Goal: Information Seeking & Learning: Learn about a topic

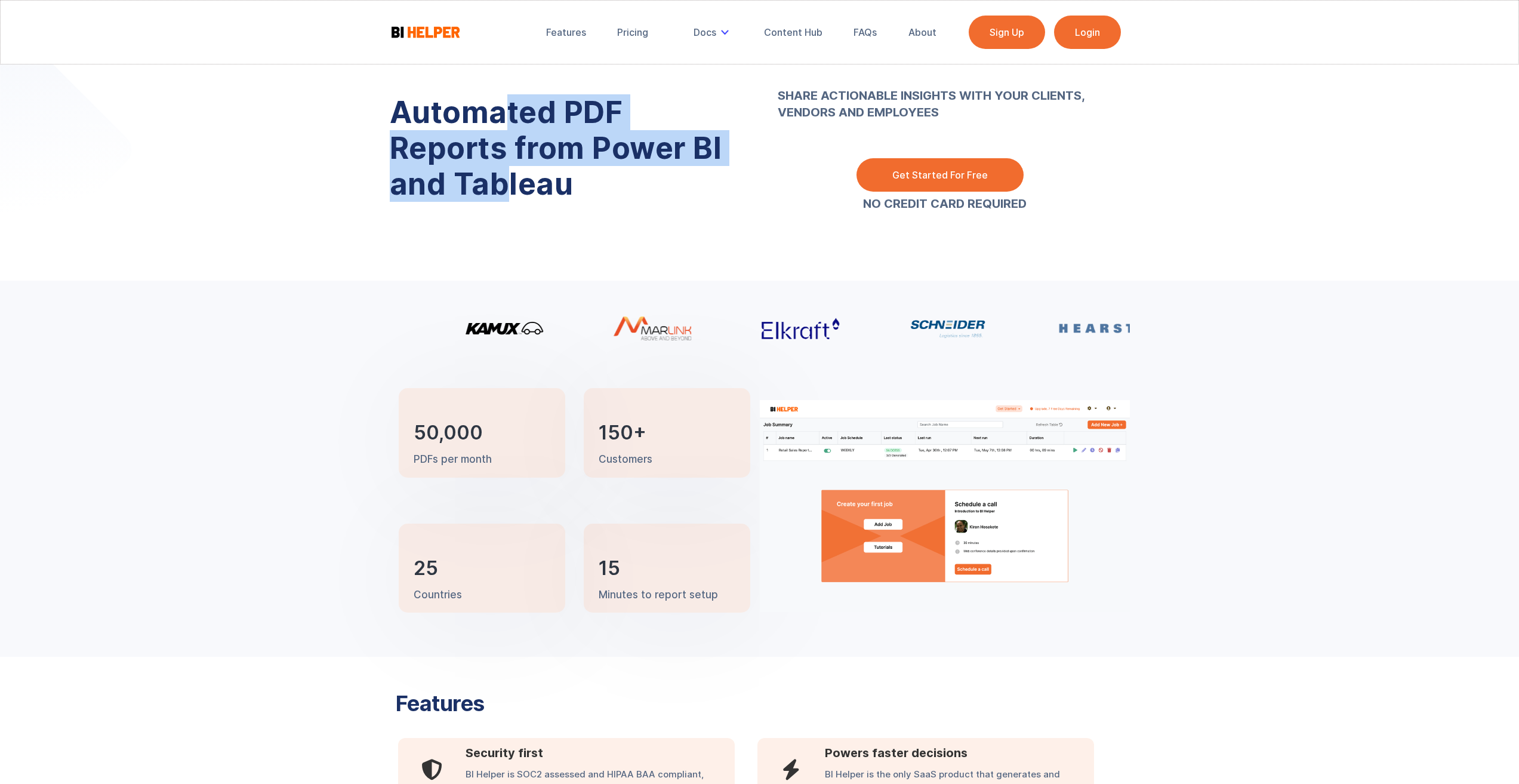
drag, startPoint x: 507, startPoint y: 105, endPoint x: 506, endPoint y: 179, distance: 74.0
click at [506, 179] on h1 "Automated PDF Reports from Power BI and Tableau" at bounding box center [566, 148] width 352 height 107
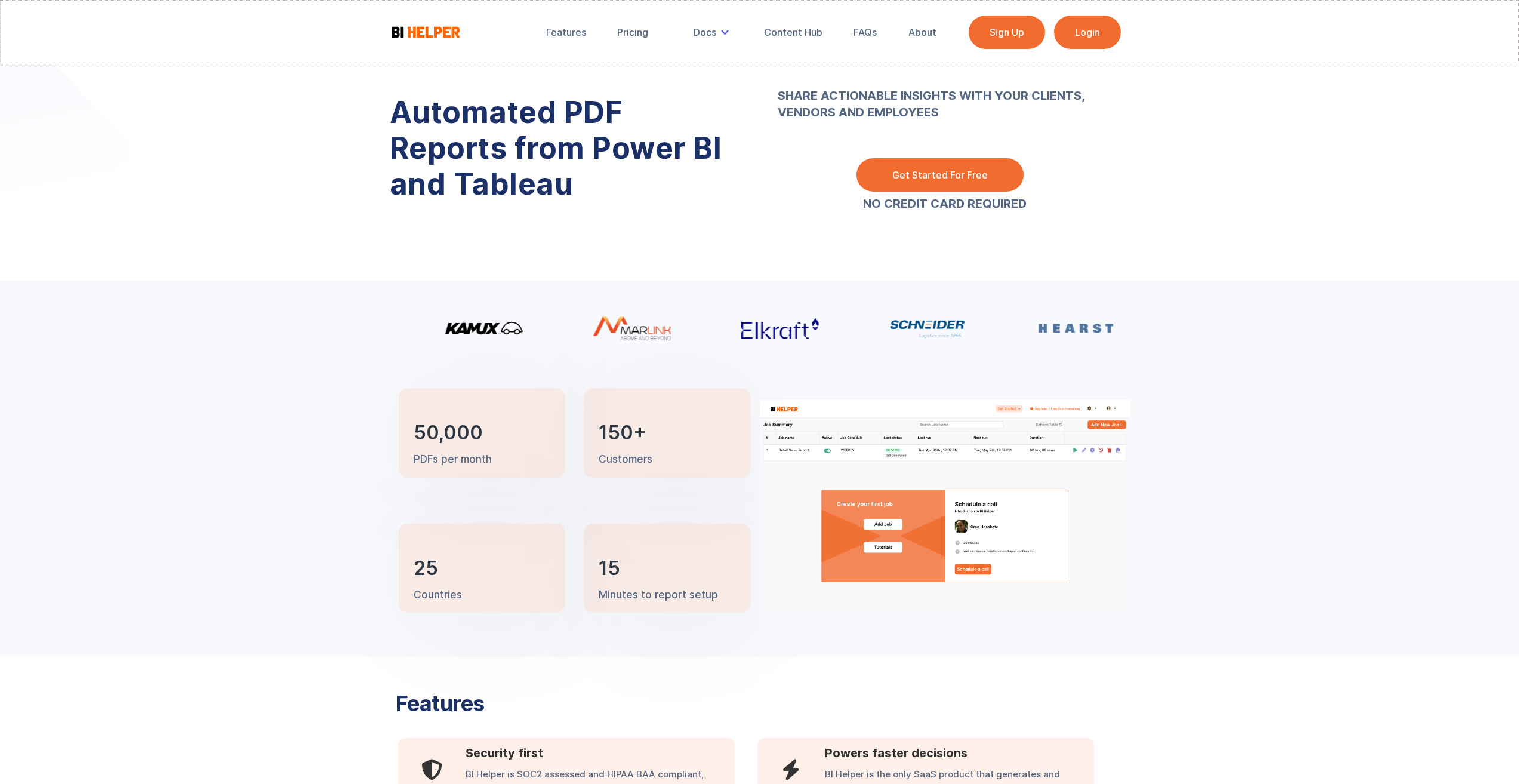
click at [583, 183] on h1 "Automated PDF Reports from Power BI and Tableau" at bounding box center [566, 148] width 352 height 107
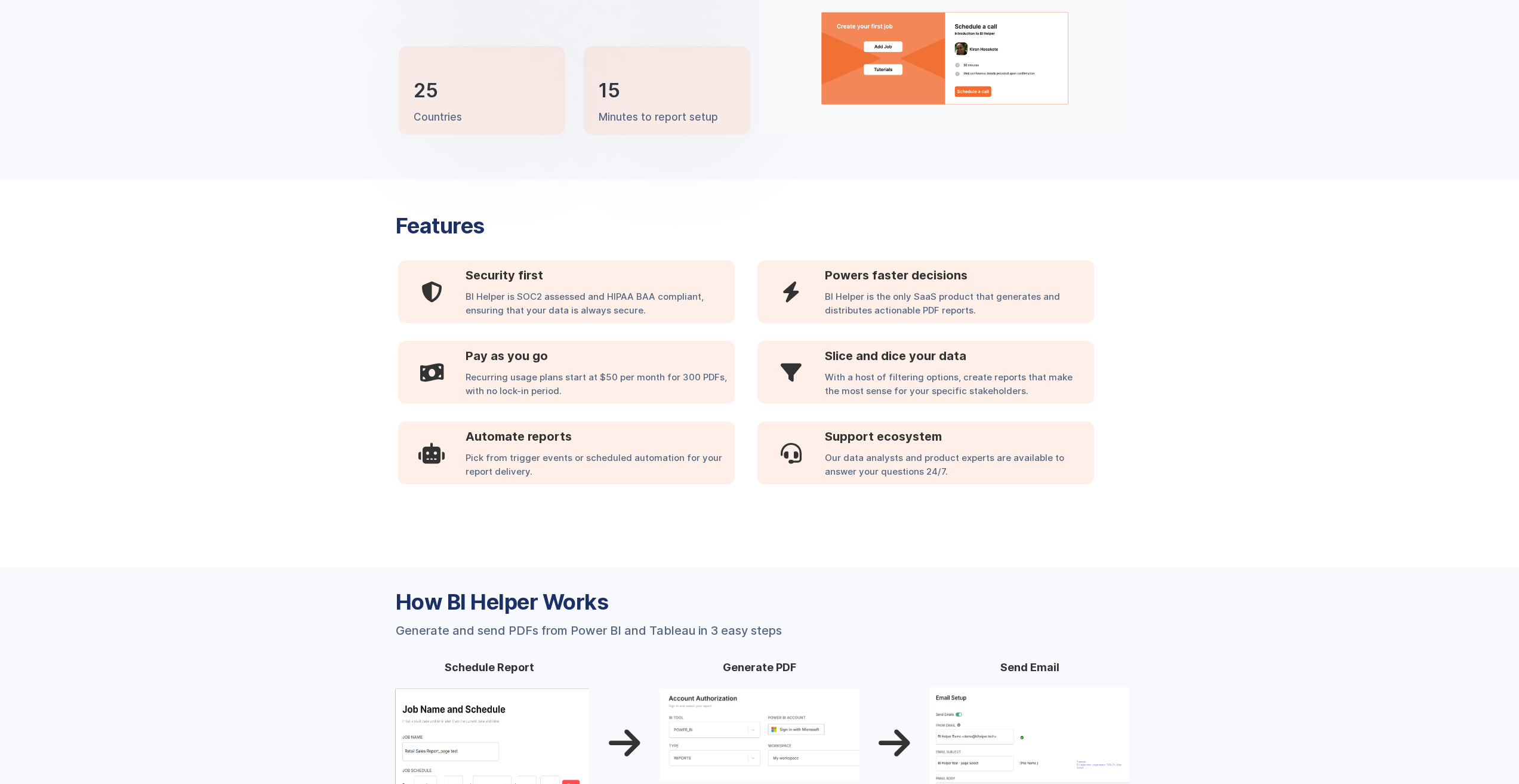
scroll to position [637, 0]
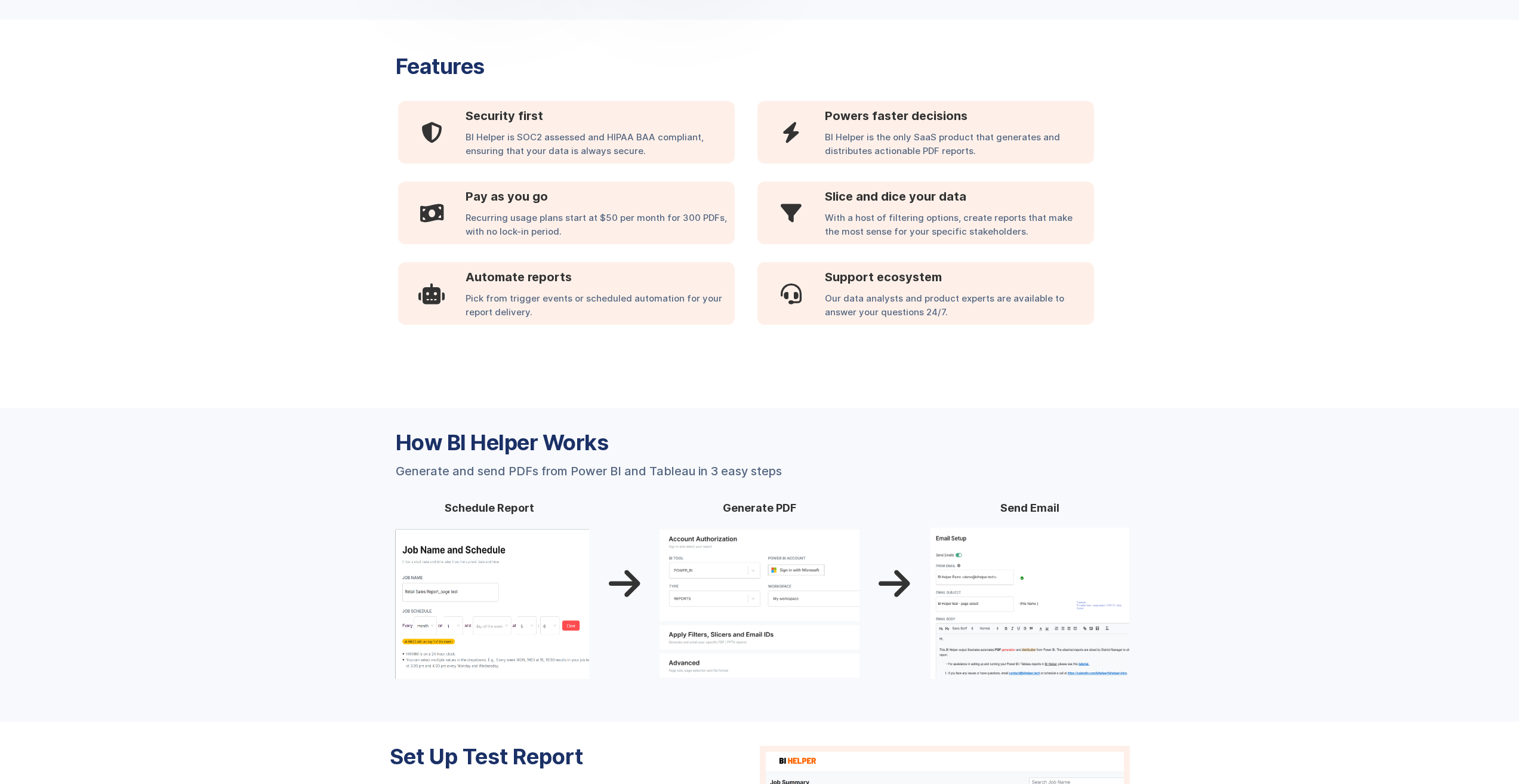
click at [774, 575] on img at bounding box center [760, 603] width 200 height 152
click at [952, 576] on img at bounding box center [1030, 603] width 200 height 152
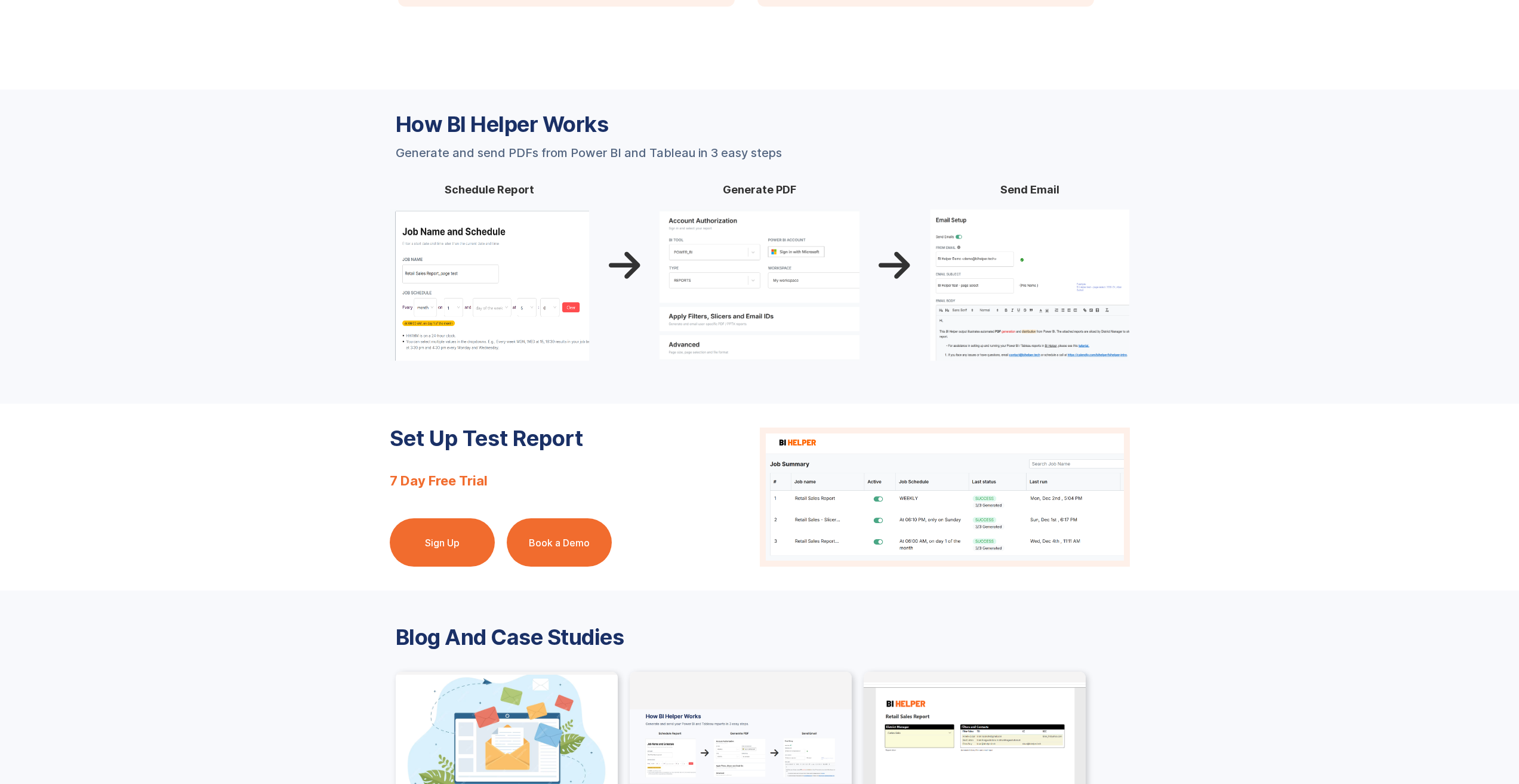
click at [745, 232] on img at bounding box center [760, 285] width 200 height 152
click at [724, 342] on img at bounding box center [760, 285] width 200 height 152
click at [514, 147] on div "Generate and send PDFs from Power BI and Tableau in 3 easy steps" at bounding box center [589, 153] width 386 height 12
click at [736, 170] on div "How BI Helper Works Generate and send PDFs from Power BI and Tableau in 3 easy …" at bounding box center [760, 246] width 740 height 266
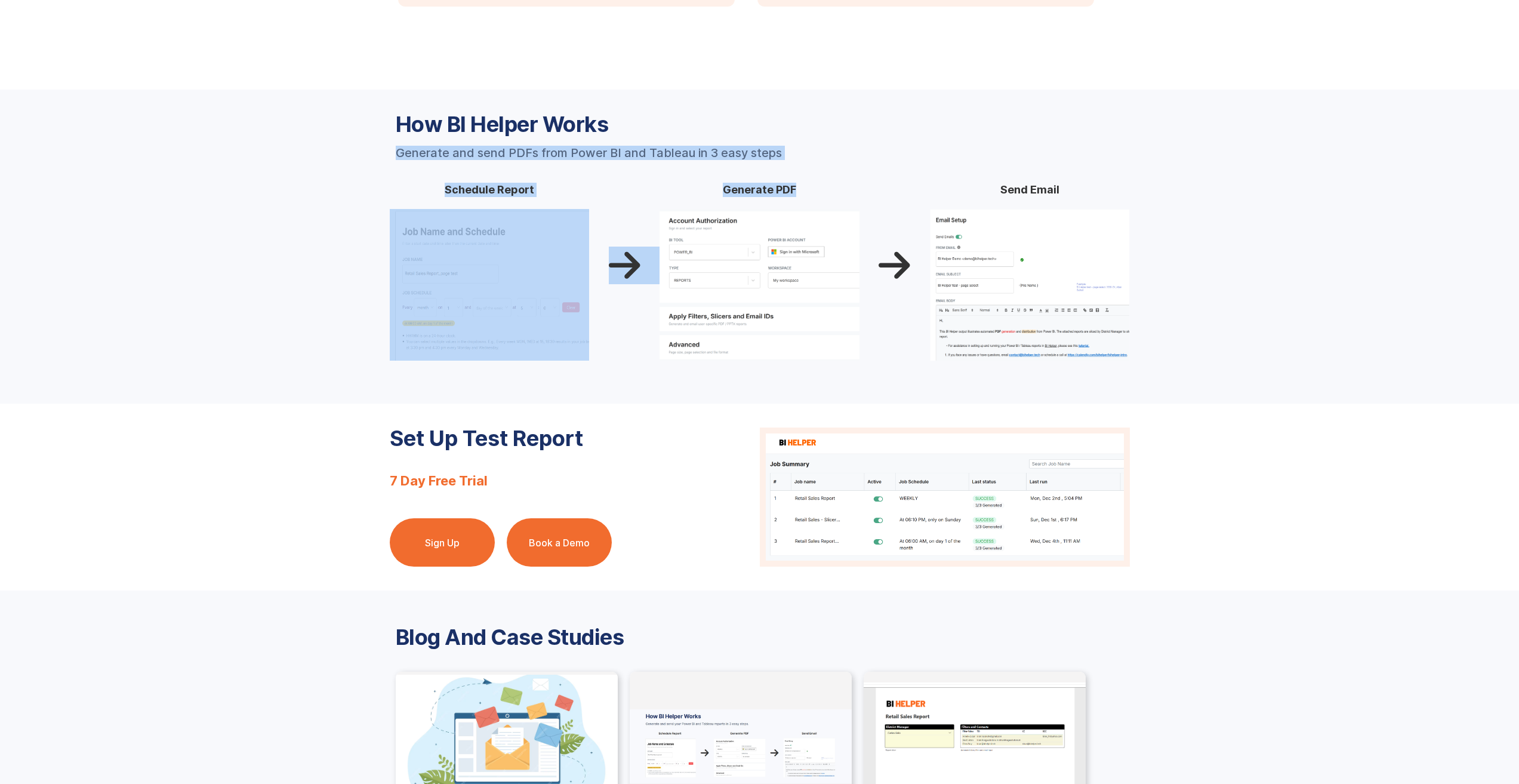
drag, startPoint x: 373, startPoint y: 150, endPoint x: 811, endPoint y: 159, distance: 438.1
click at [811, 159] on div "How BI Helper Works Generate and send PDFs from Power BI and Tableau in 3 easy …" at bounding box center [759, 246] width 1519 height 314
click at [811, 159] on div "How BI Helper Works Generate and send PDFs from Power BI and Tableau in 3 easy …" at bounding box center [760, 246] width 740 height 266
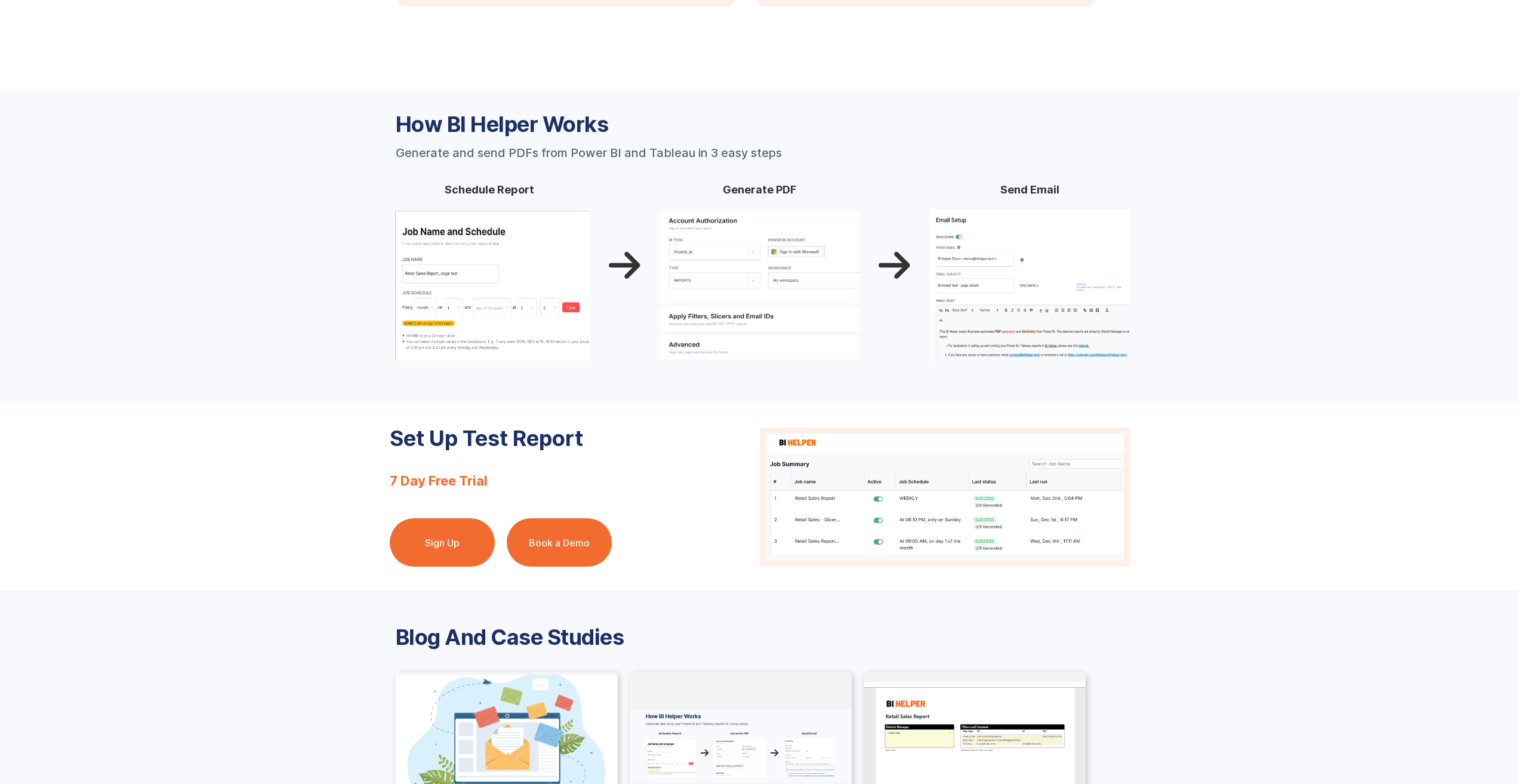
click at [1003, 287] on img at bounding box center [1030, 285] width 200 height 152
click at [1052, 379] on div "How BI Helper Works Generate and send PDFs from Power BI and Tableau in 3 easy …" at bounding box center [760, 246] width 740 height 266
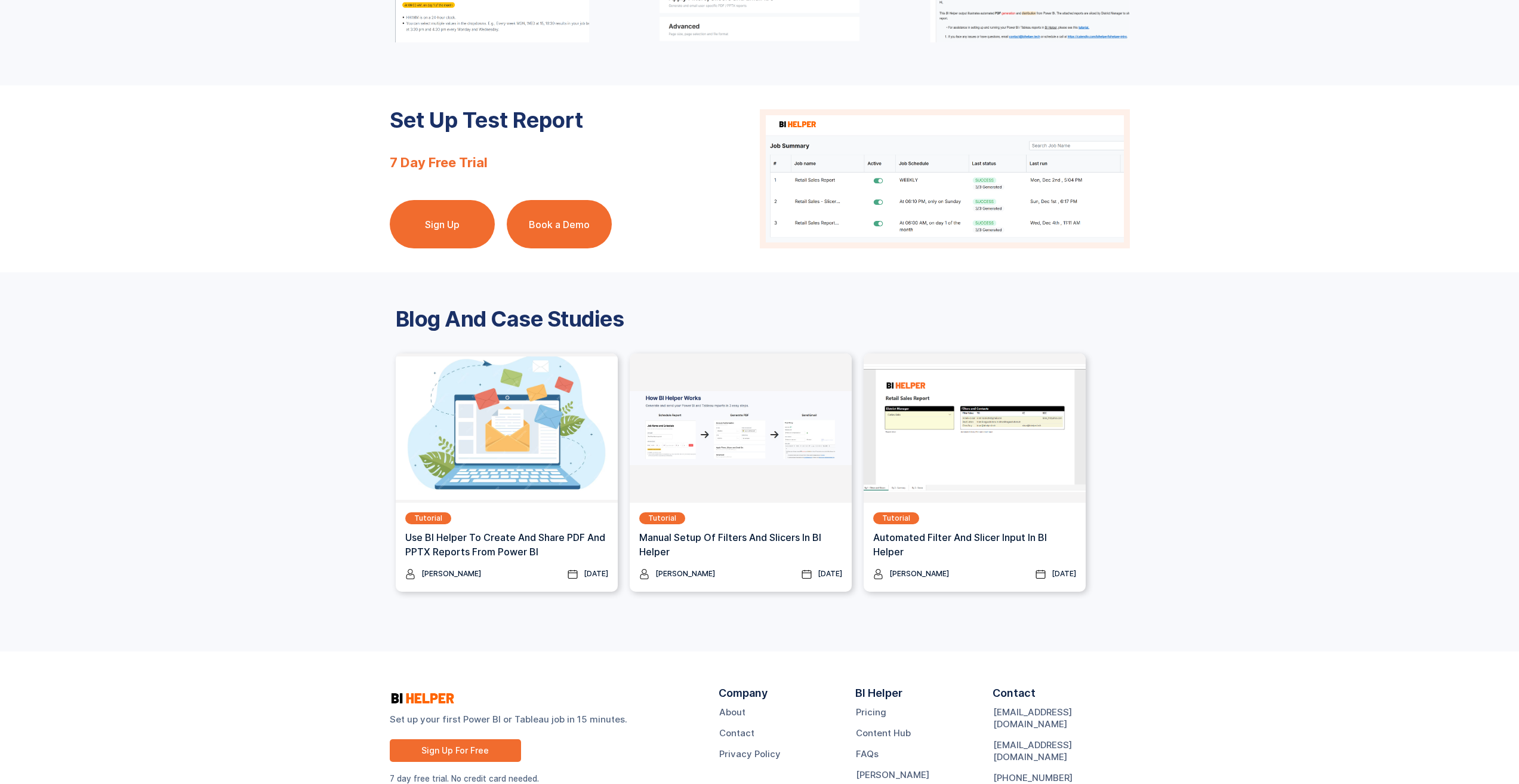
scroll to position [1315, 0]
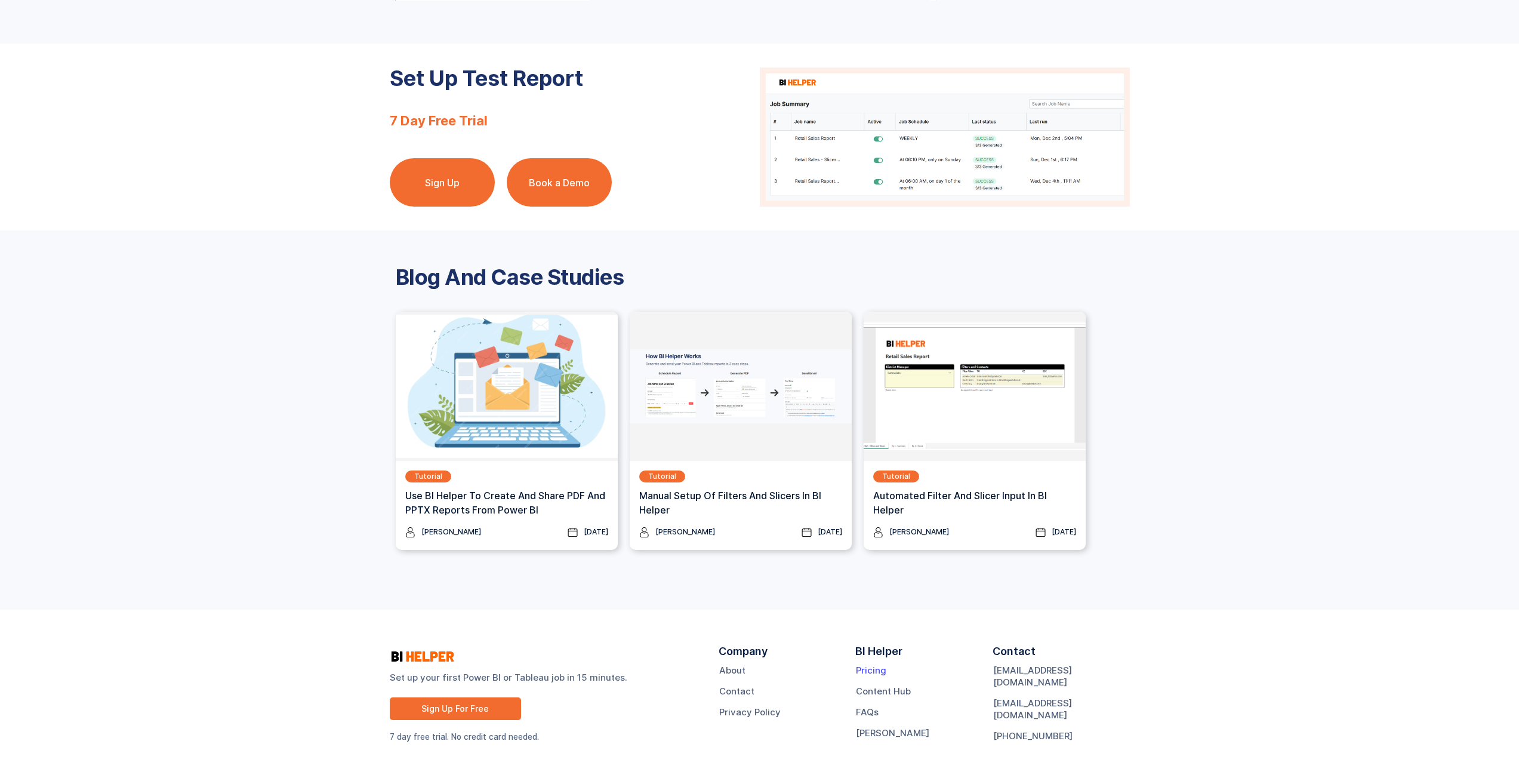
click at [876, 676] on link "Pricing" at bounding box center [871, 671] width 30 height 12
click at [769, 461] on img at bounding box center [740, 386] width 222 height 149
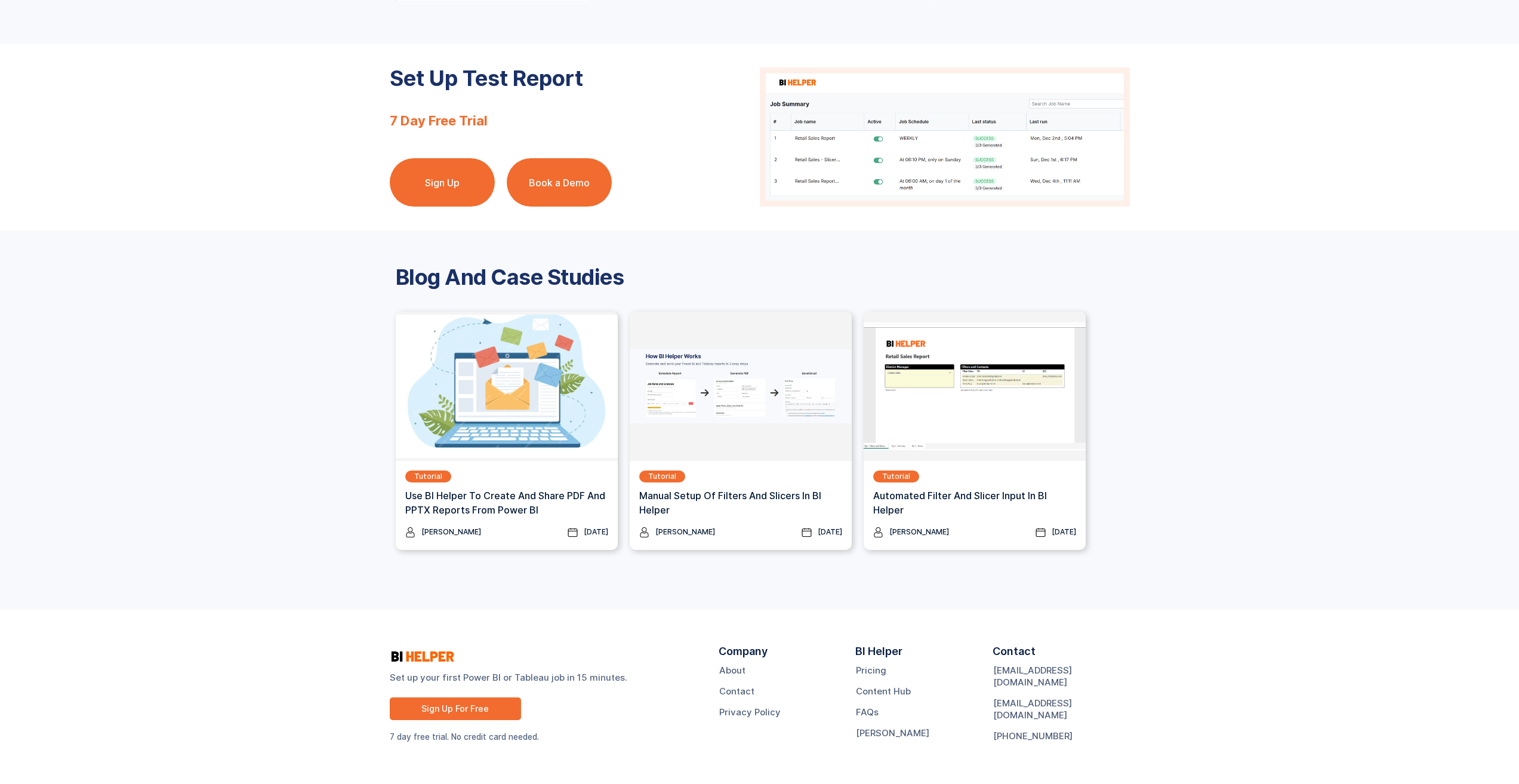
drag, startPoint x: 911, startPoint y: 178, endPoint x: 917, endPoint y: 152, distance: 26.7
drag, startPoint x: 905, startPoint y: 260, endPoint x: 907, endPoint y: 238, distance: 22.1
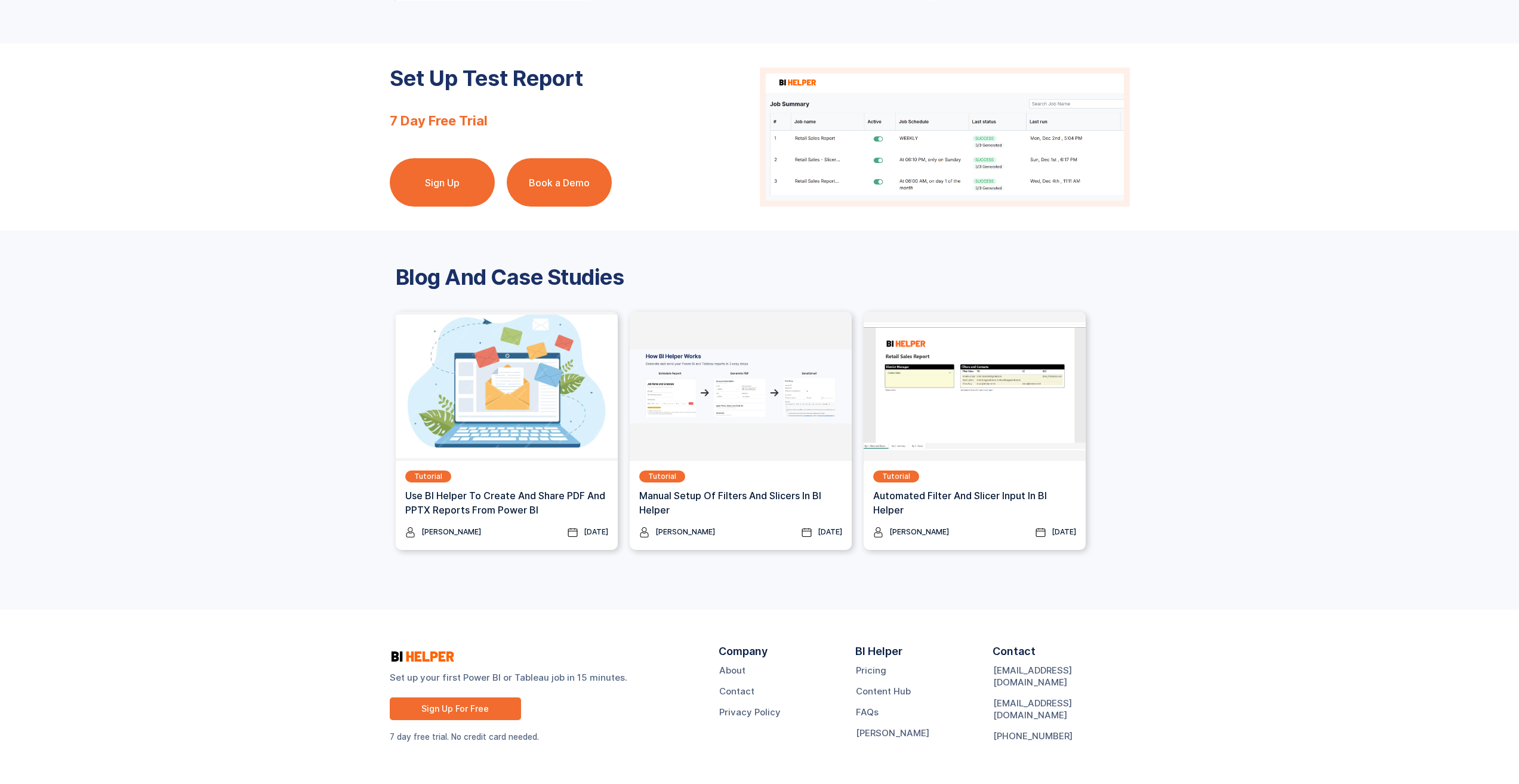
click at [785, 499] on h3 "Manual Setup of Filters and Slicers in BI Helper" at bounding box center [740, 502] width 203 height 29
click at [983, 488] on h3 "Automated Filter and Slicer Input in BI Helper" at bounding box center [975, 502] width 203 height 29
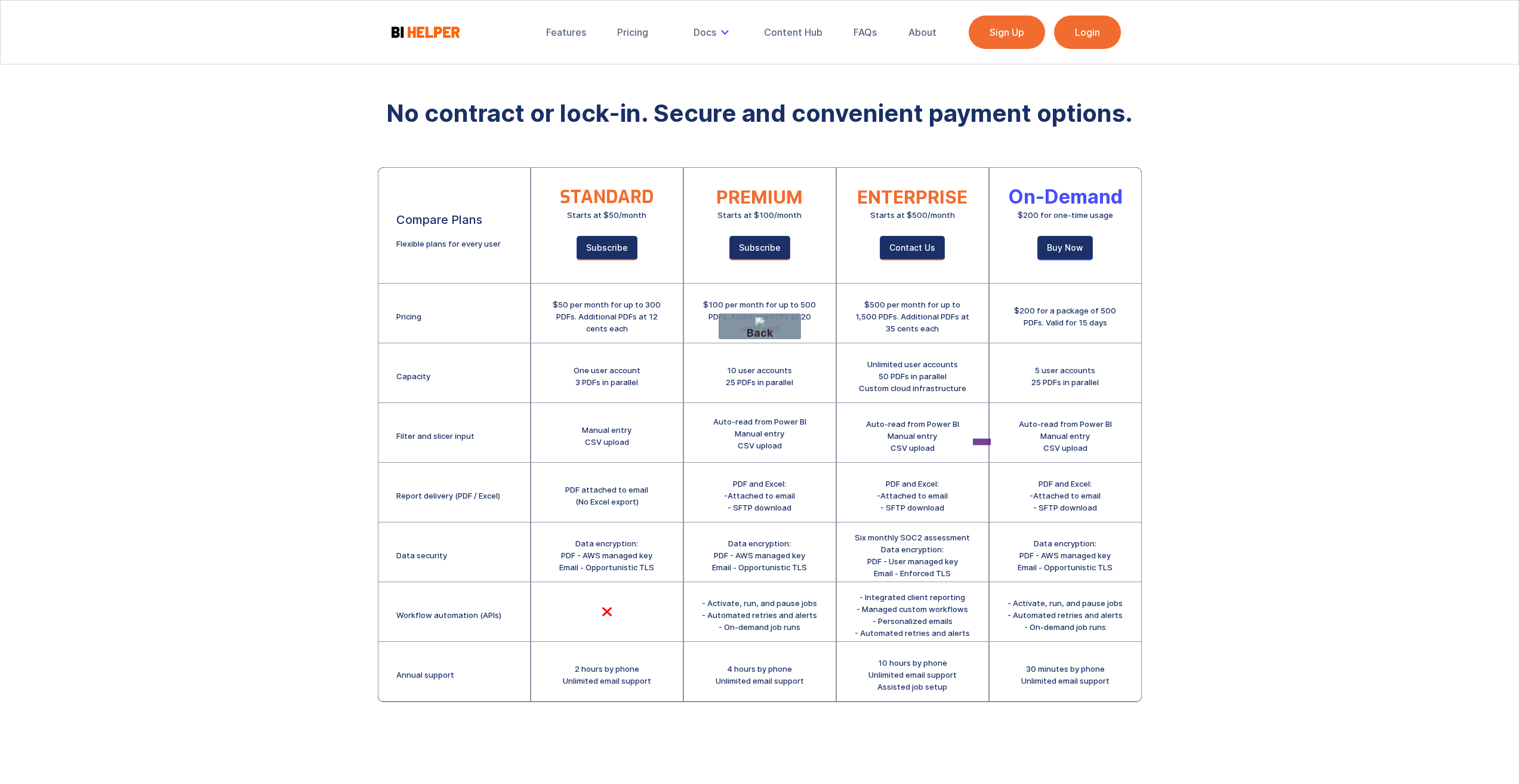
drag, startPoint x: 1012, startPoint y: 442, endPoint x: 774, endPoint y: 442, distance: 238.0
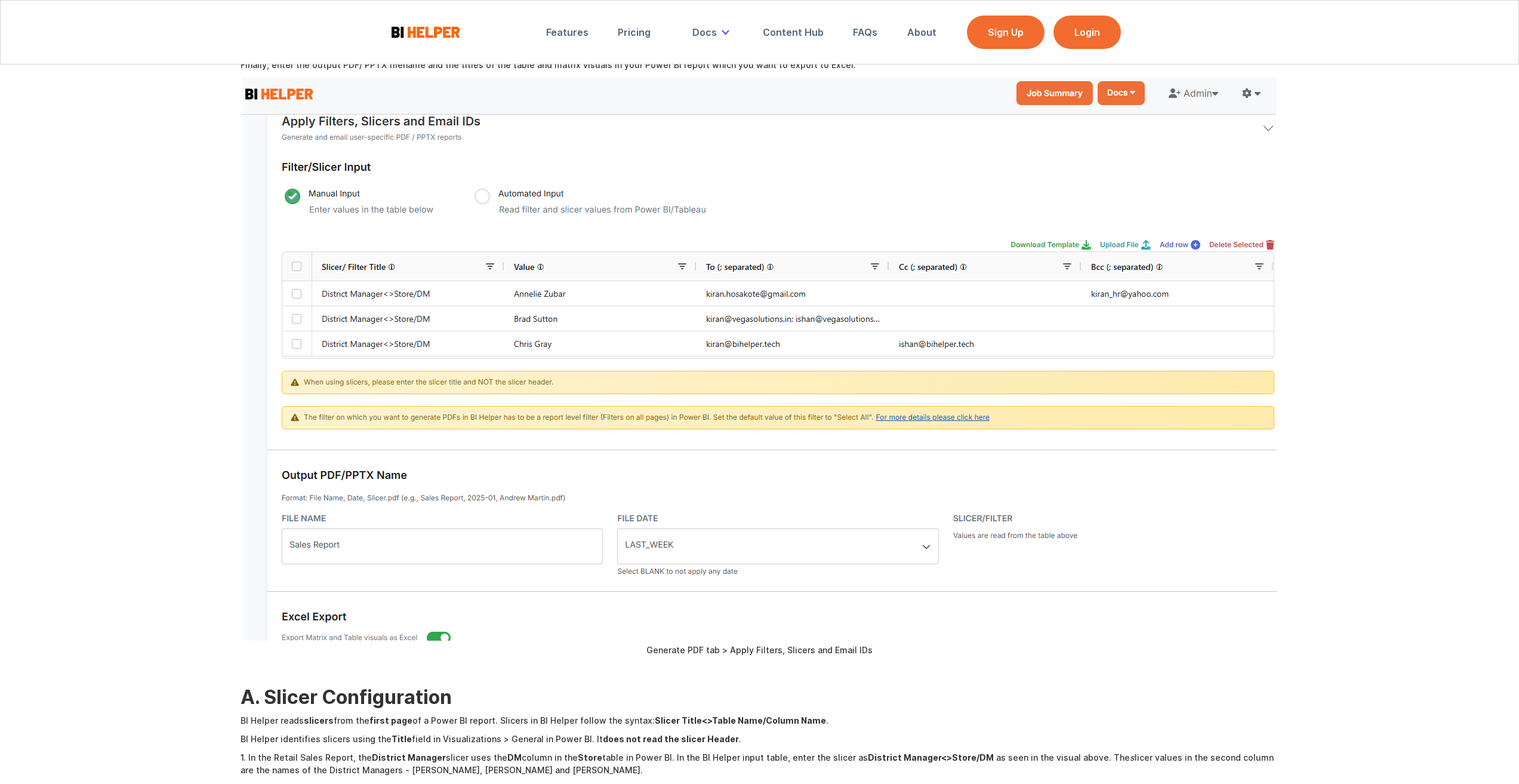
scroll to position [2388, 0]
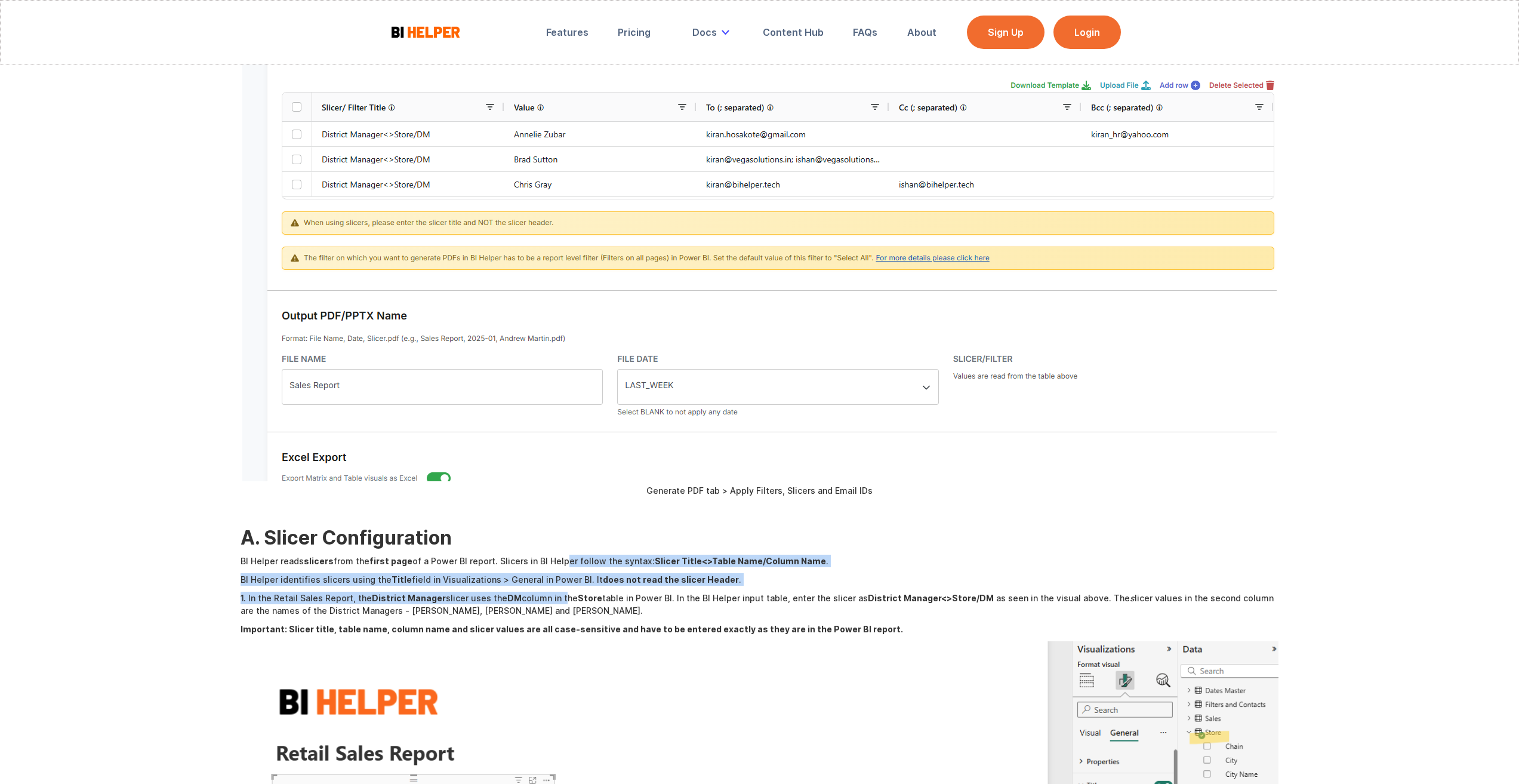
drag, startPoint x: 562, startPoint y: 530, endPoint x: 564, endPoint y: 560, distance: 30.1
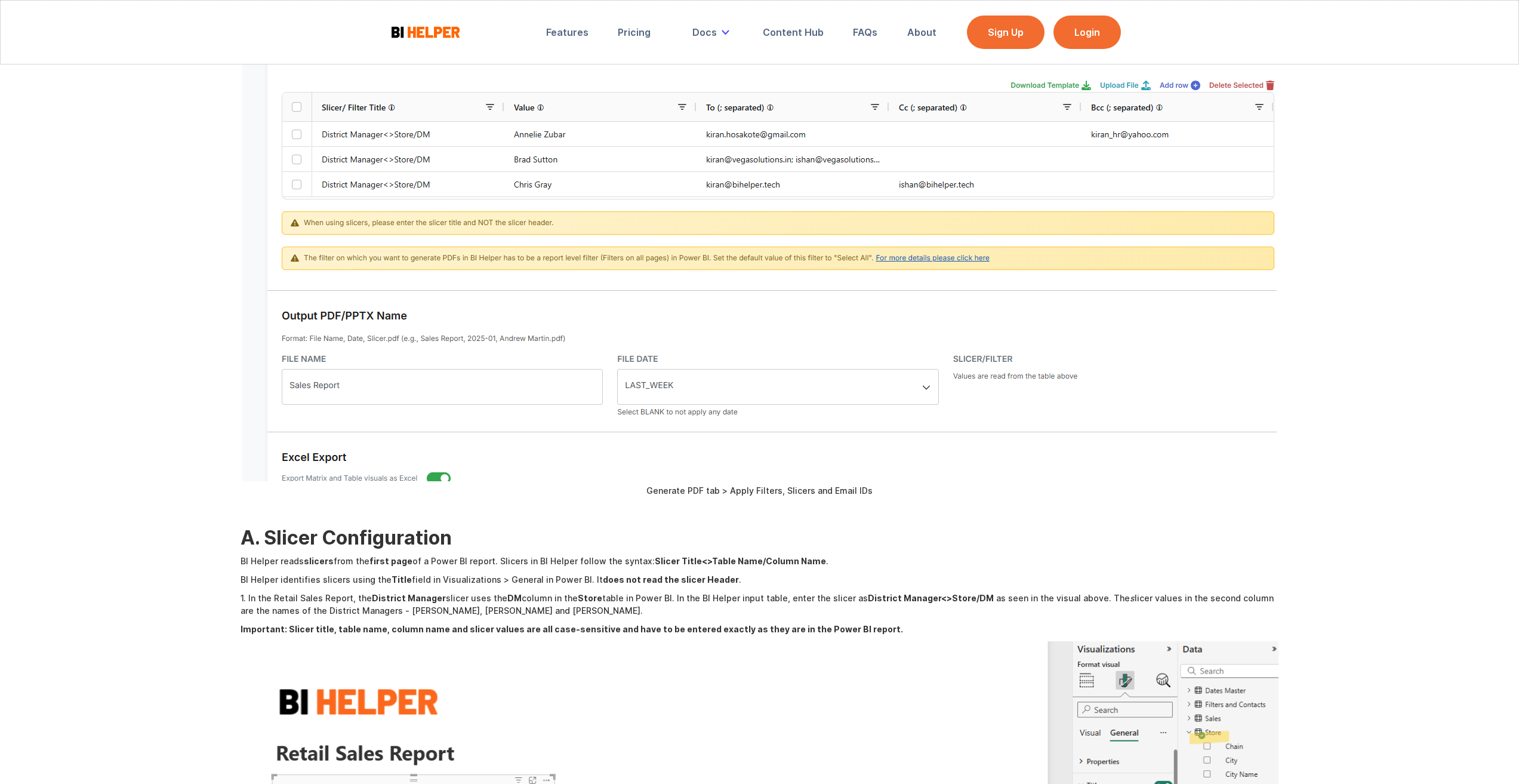
click at [623, 591] on p "1. In the Retail Sales Report, the District Manager slicer uses the DM column i…" at bounding box center [759, 603] width 1038 height 25
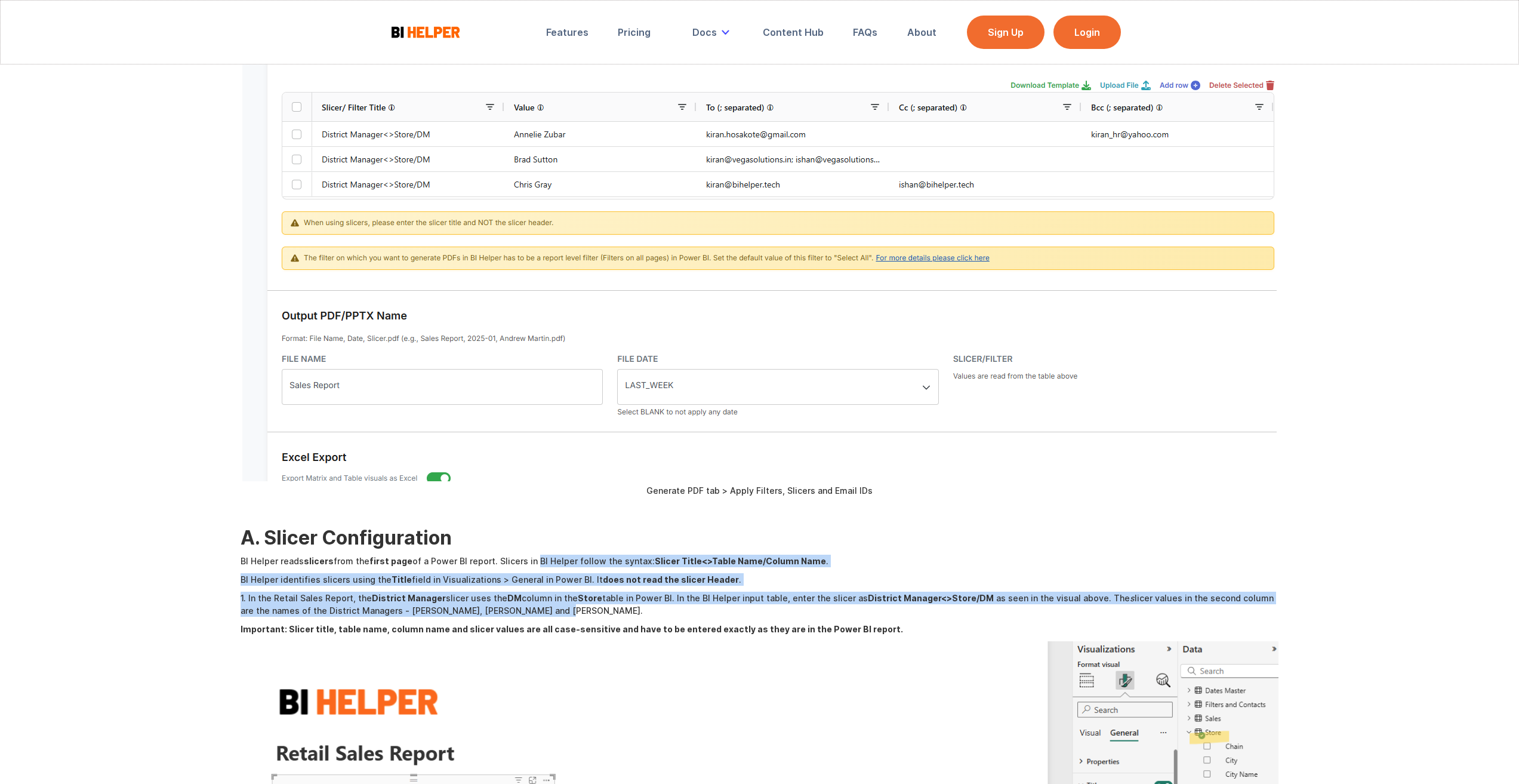
drag, startPoint x: 538, startPoint y: 577, endPoint x: 537, endPoint y: 536, distance: 41.0
click at [600, 593] on strong "Store" at bounding box center [590, 597] width 24 height 10
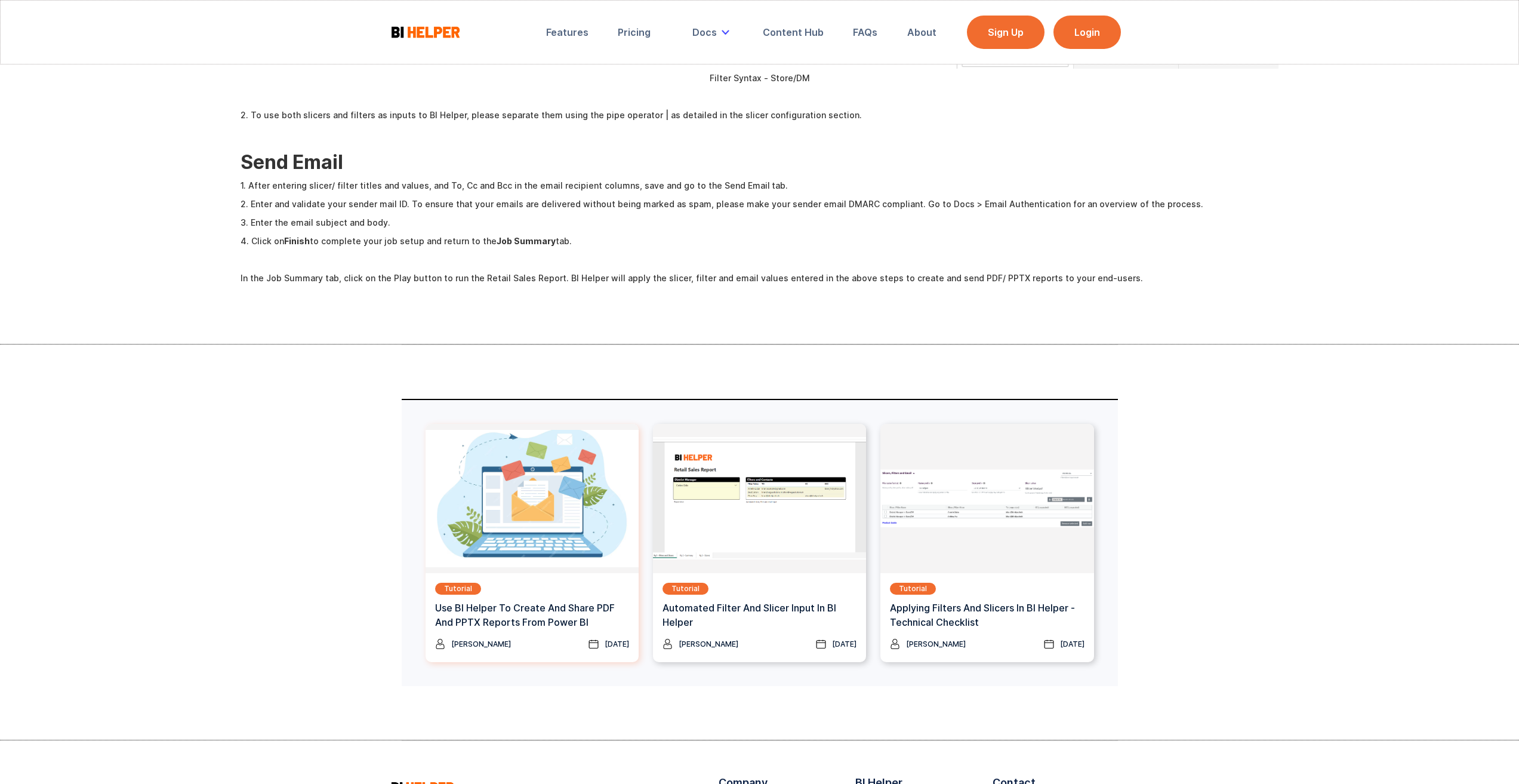
scroll to position [3502, 0]
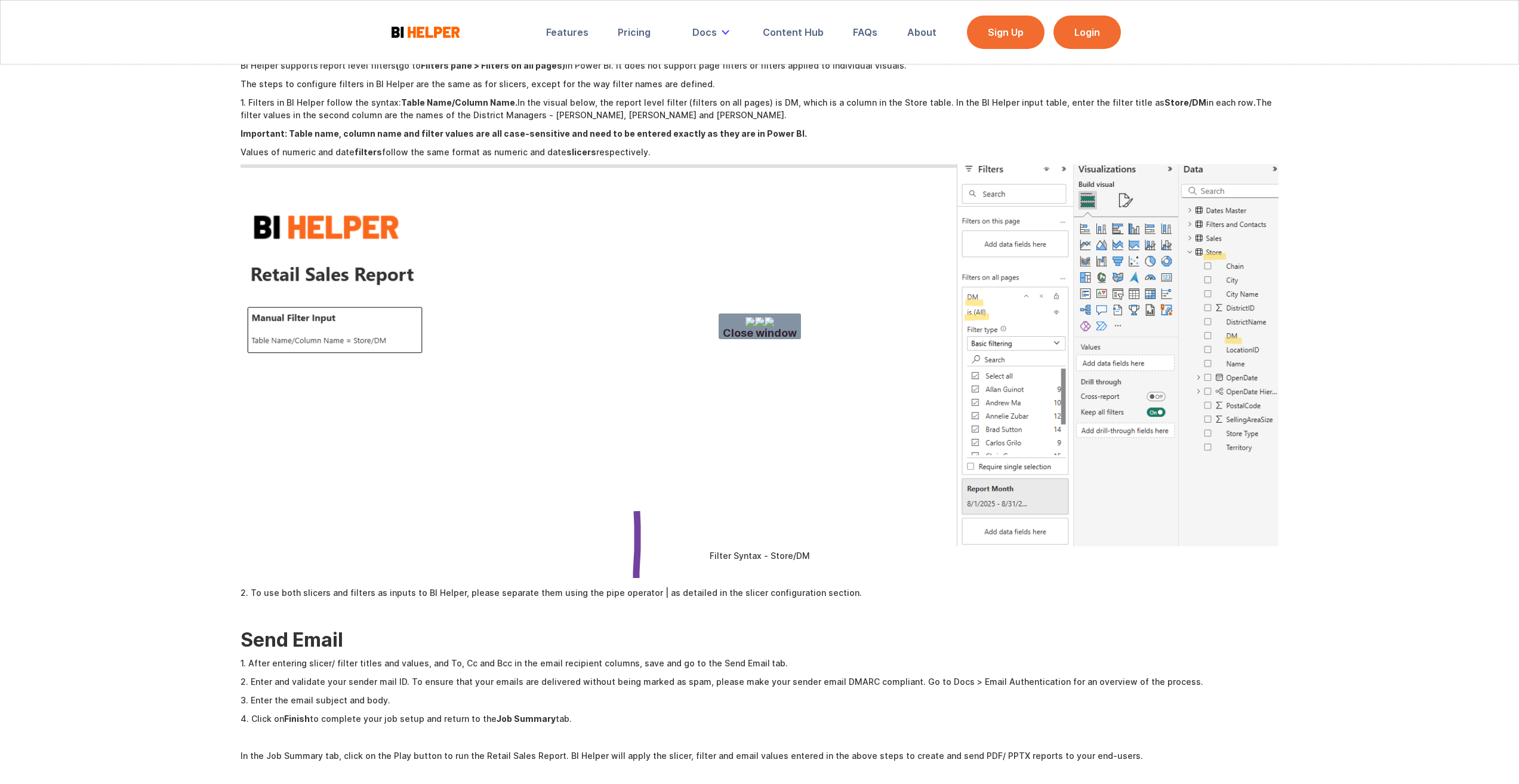
drag, startPoint x: 636, startPoint y: 583, endPoint x: 587, endPoint y: 523, distance: 77.5
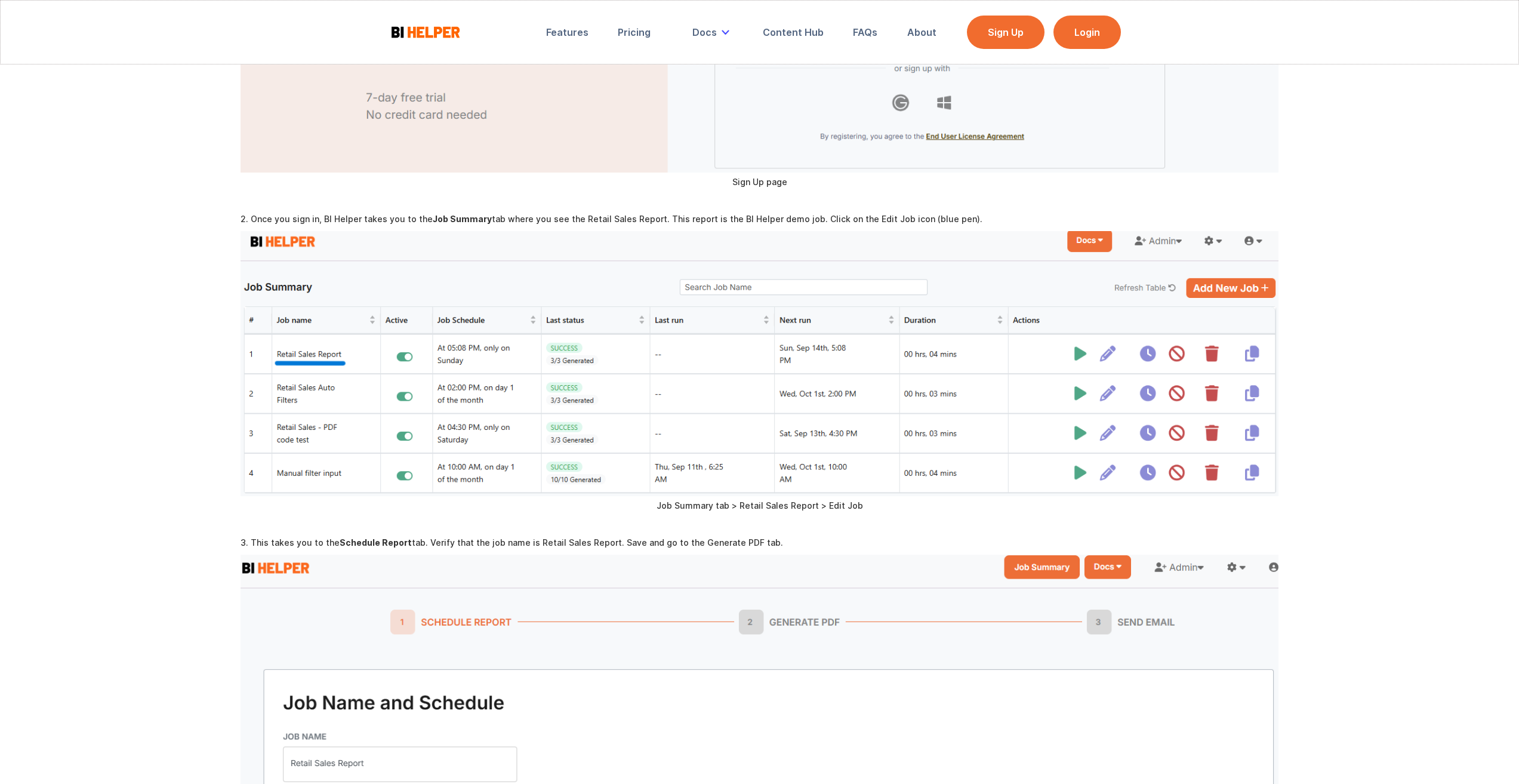
scroll to position [0, 0]
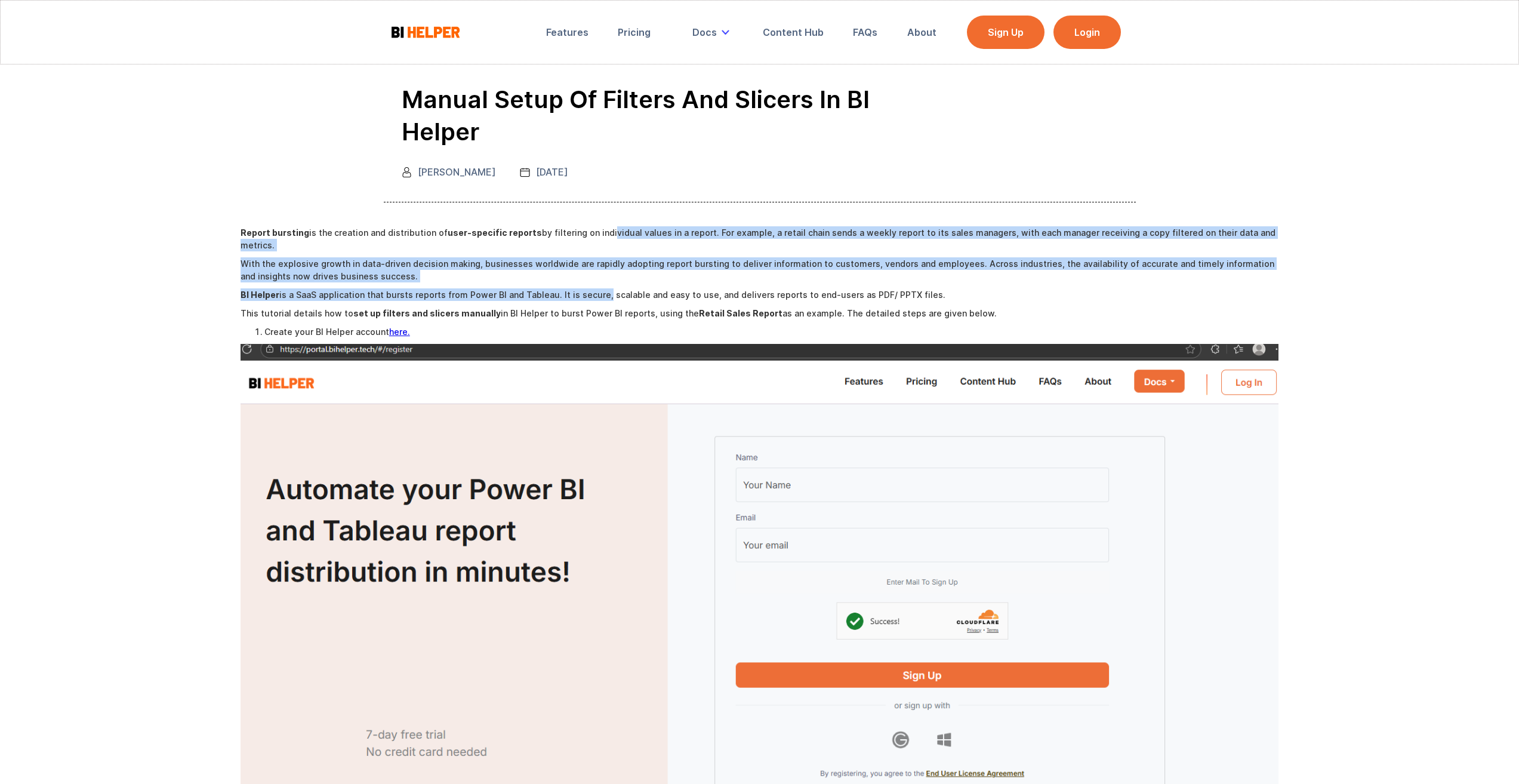
drag, startPoint x: 605, startPoint y: 235, endPoint x: 606, endPoint y: 289, distance: 54.0
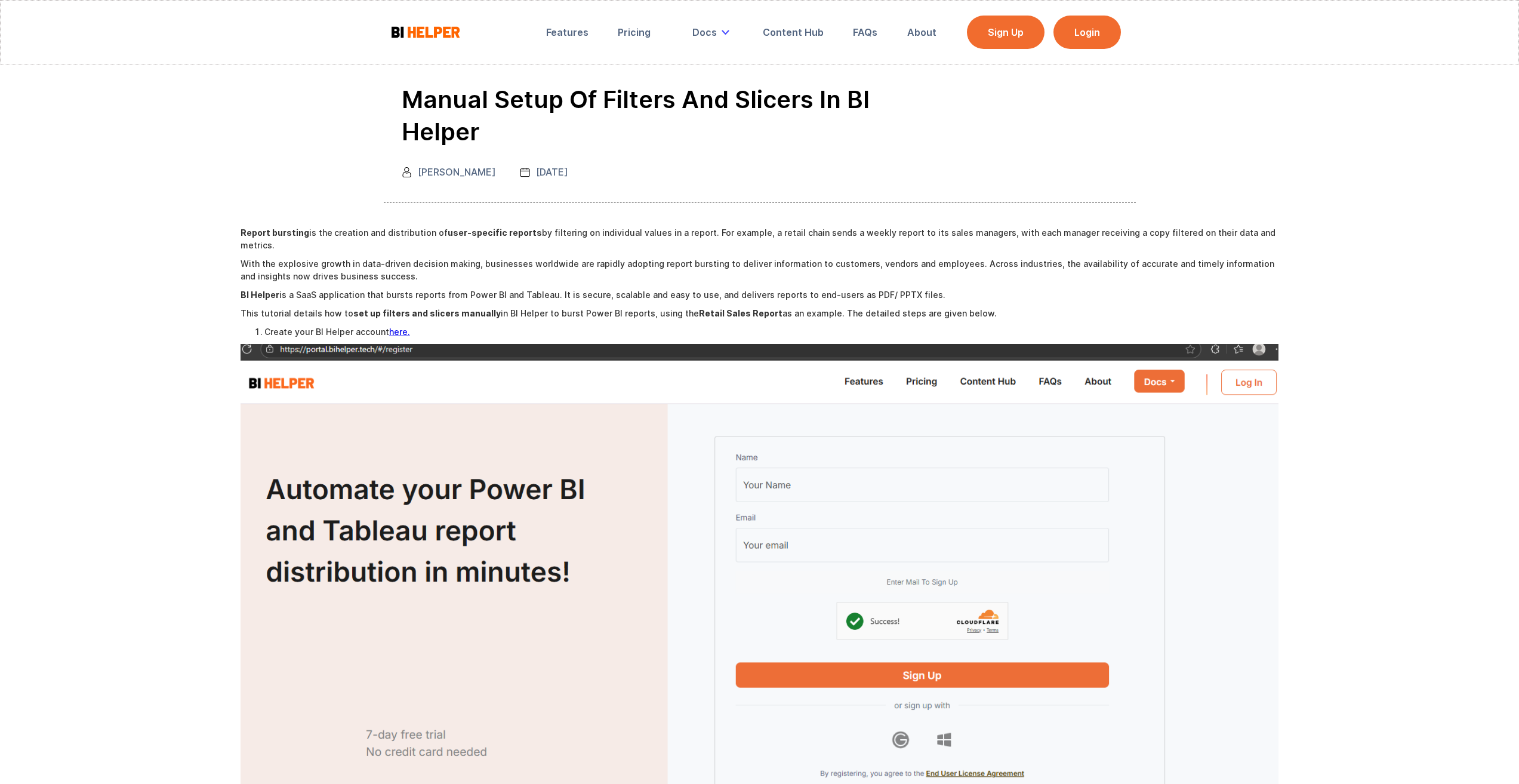
click at [675, 310] on p "This tutorial details how to set up filters and slicers manually in BI Helper t…" at bounding box center [759, 313] width 1038 height 13
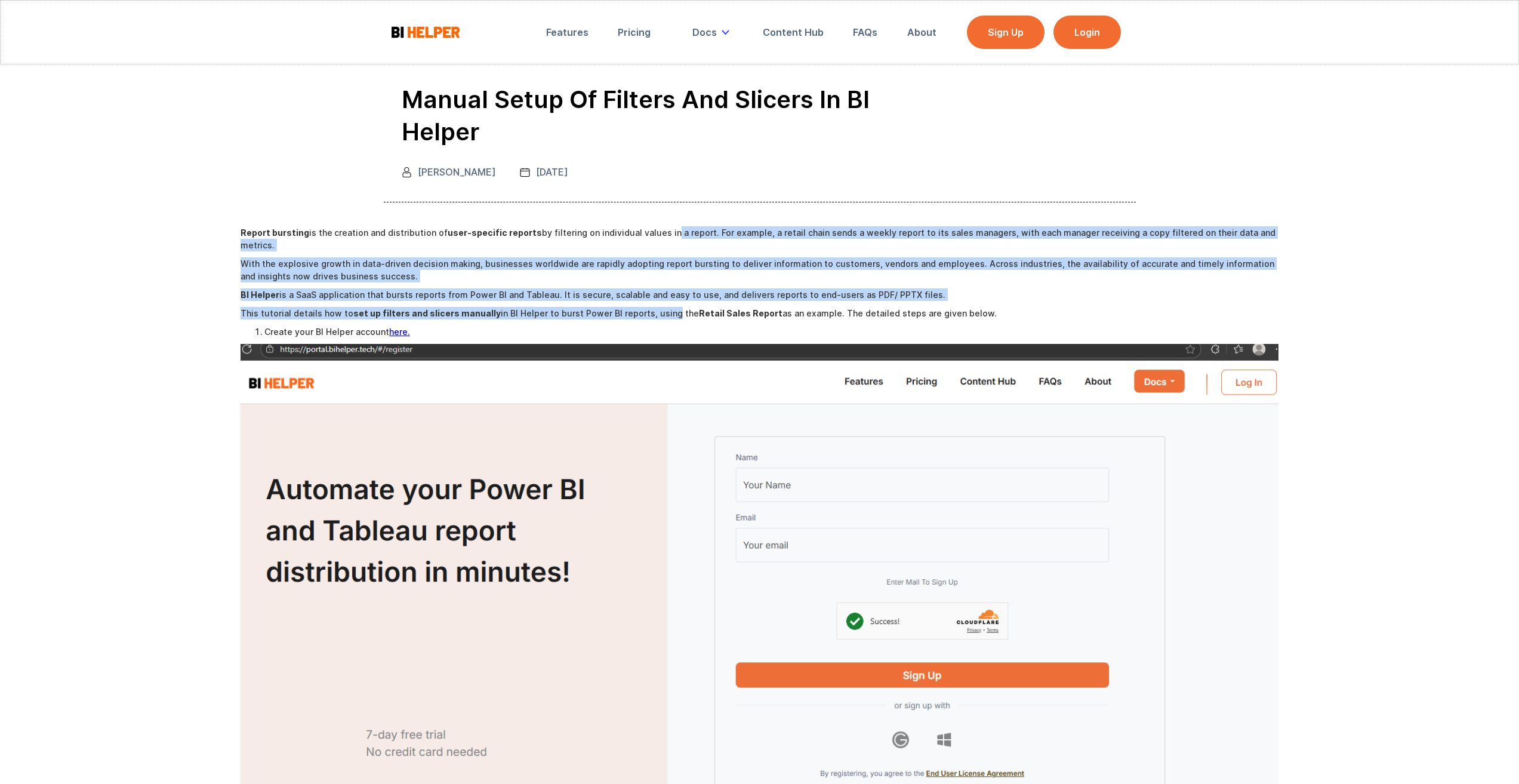
drag, startPoint x: 665, startPoint y: 310, endPoint x: 664, endPoint y: 238, distance: 72.0
click at [664, 238] on p "Report bursting is the creation and distribution of user-specific reports by fi…" at bounding box center [759, 238] width 1038 height 25
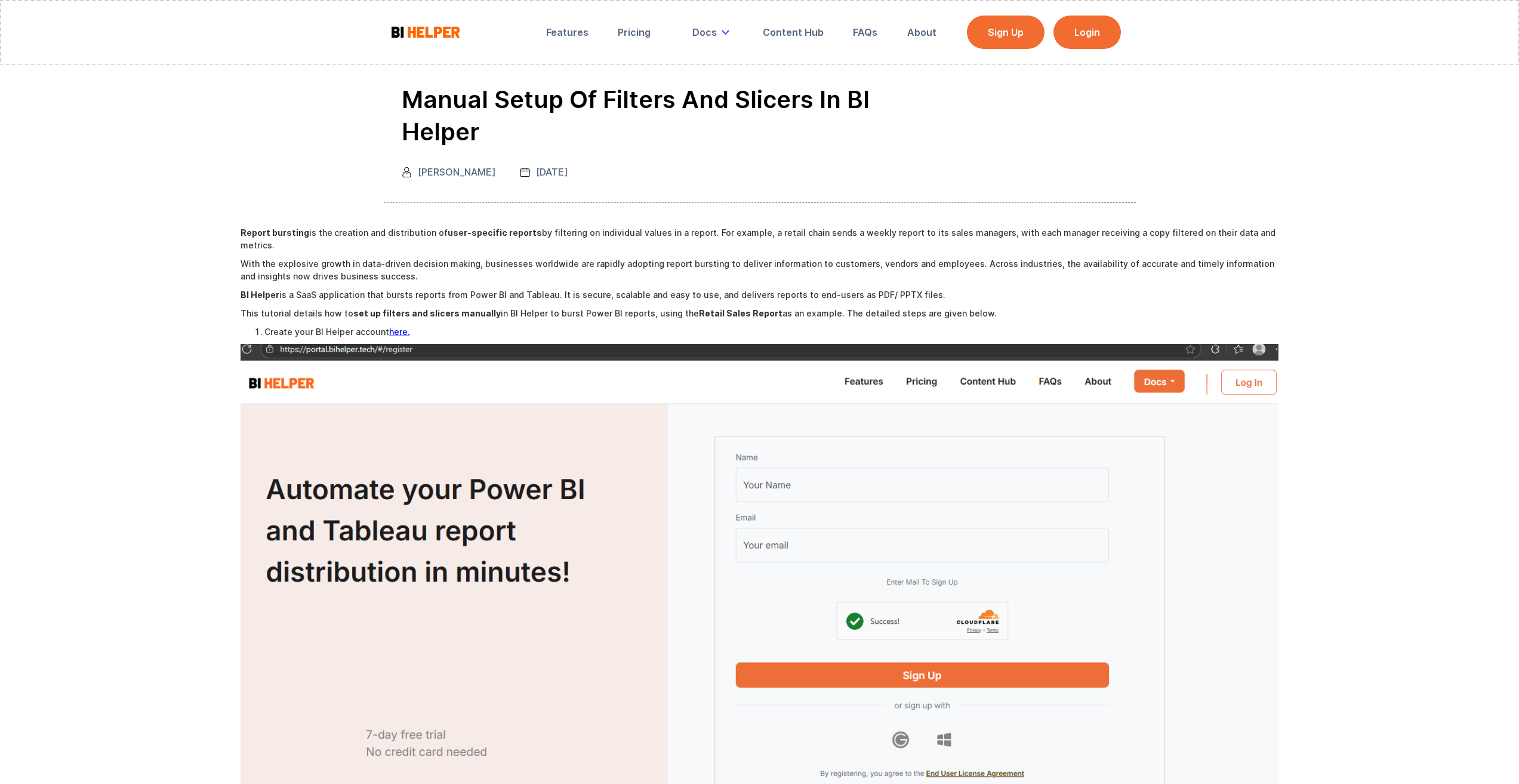
drag, startPoint x: 693, startPoint y: 236, endPoint x: 683, endPoint y: 318, distance: 82.6
click at [736, 310] on strong "Retail Sales Report" at bounding box center [740, 313] width 84 height 10
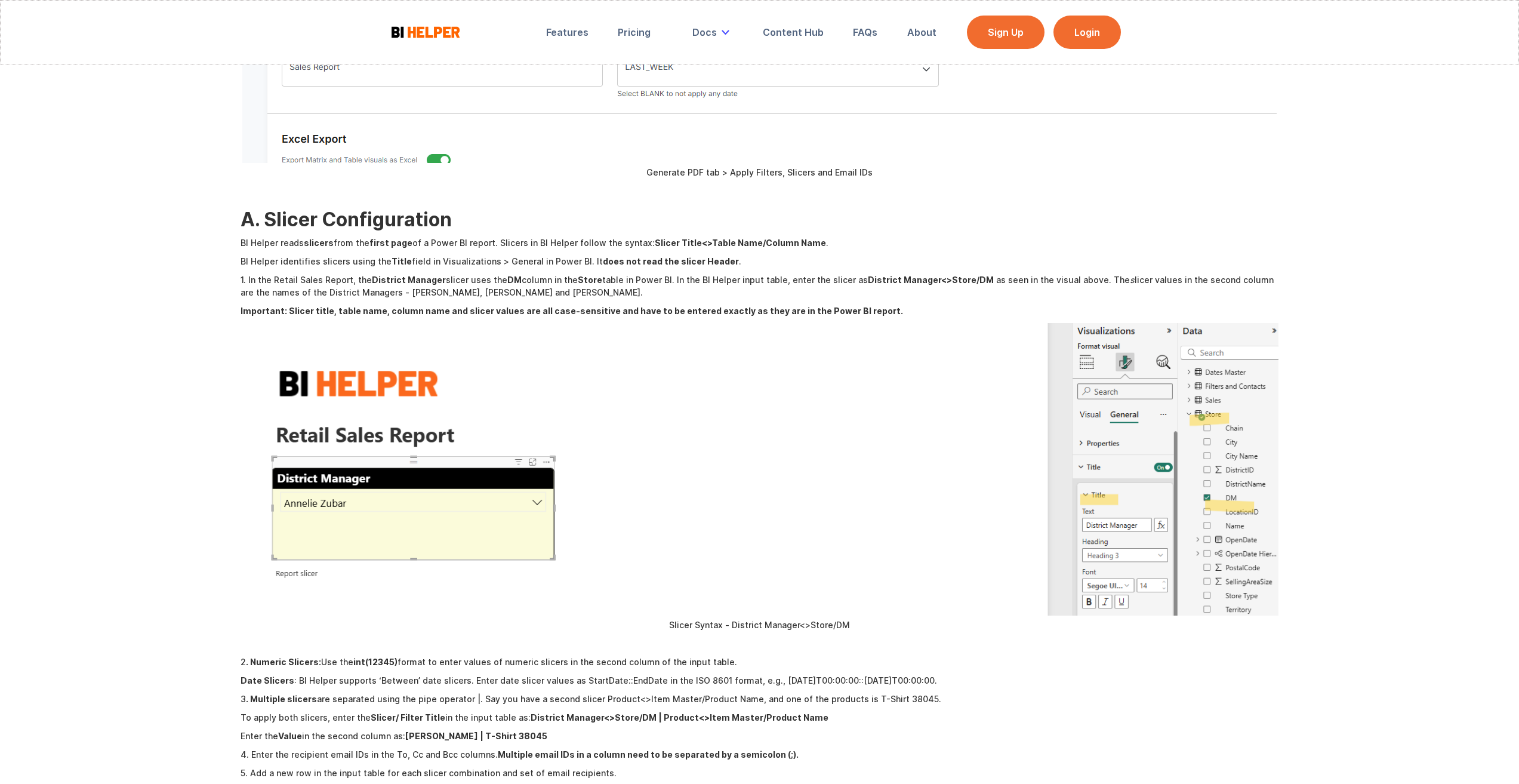
scroll to position [3661, 0]
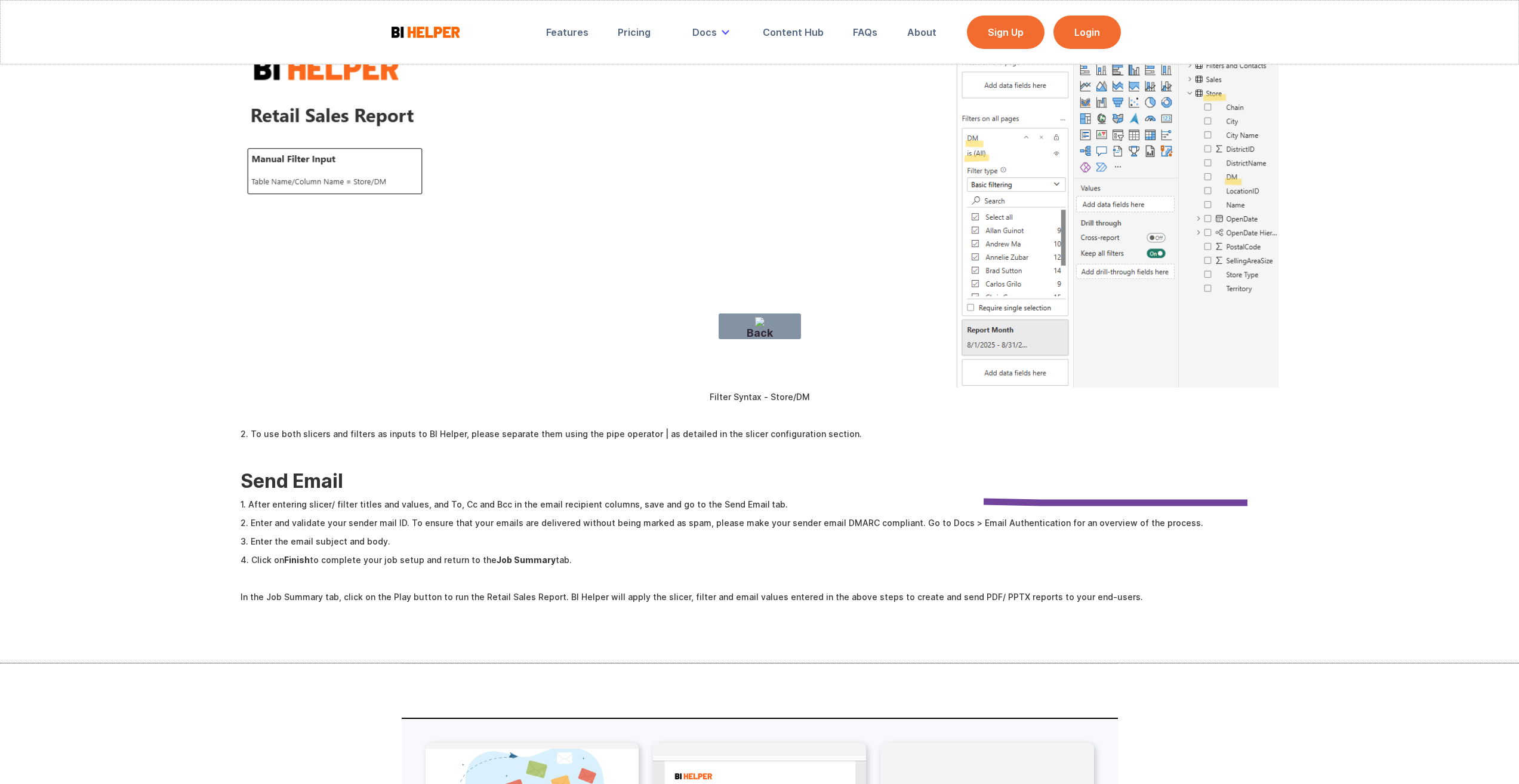
drag, startPoint x: 1261, startPoint y: 503, endPoint x: 971, endPoint y: 501, distance: 290.0
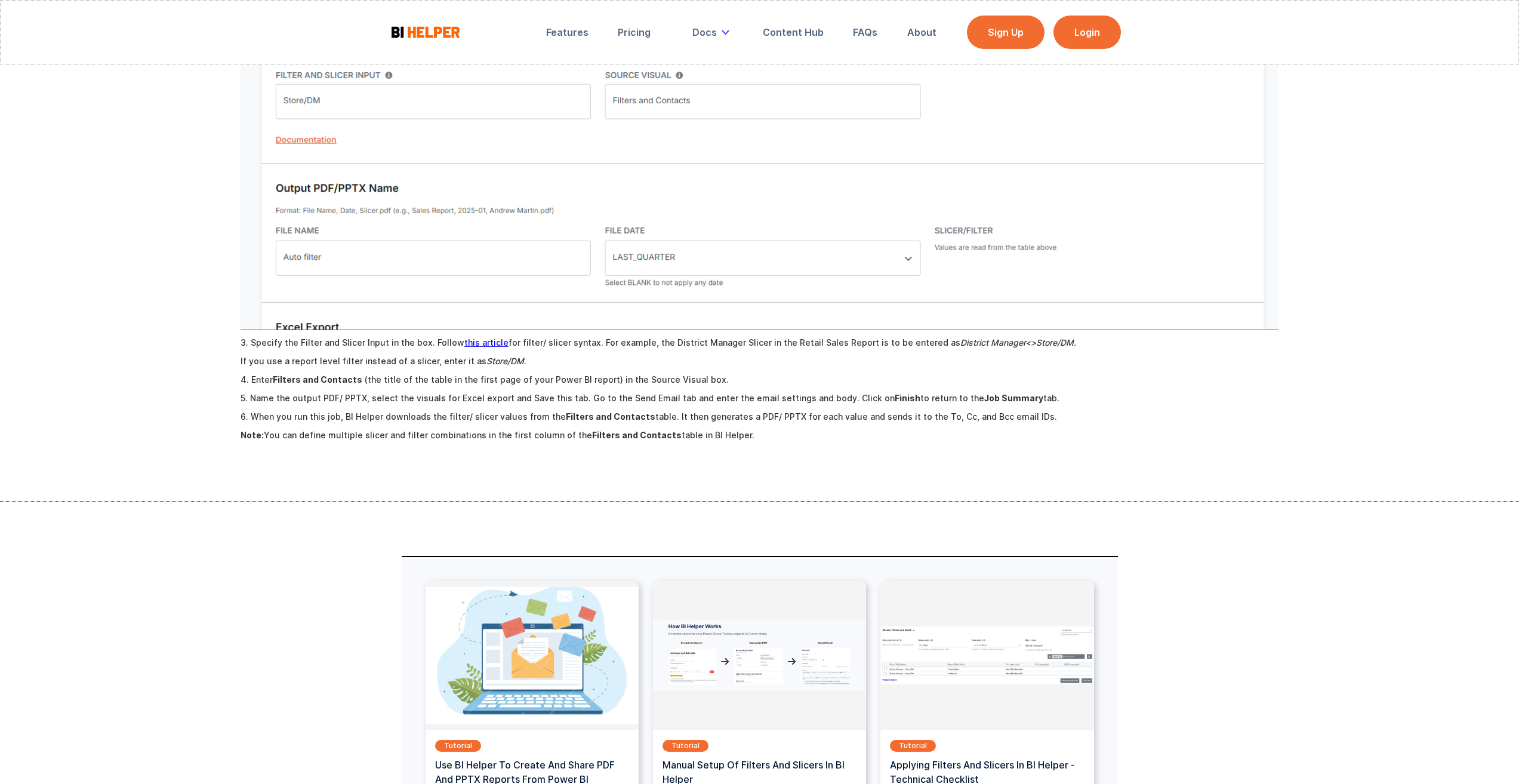
scroll to position [1553, 0]
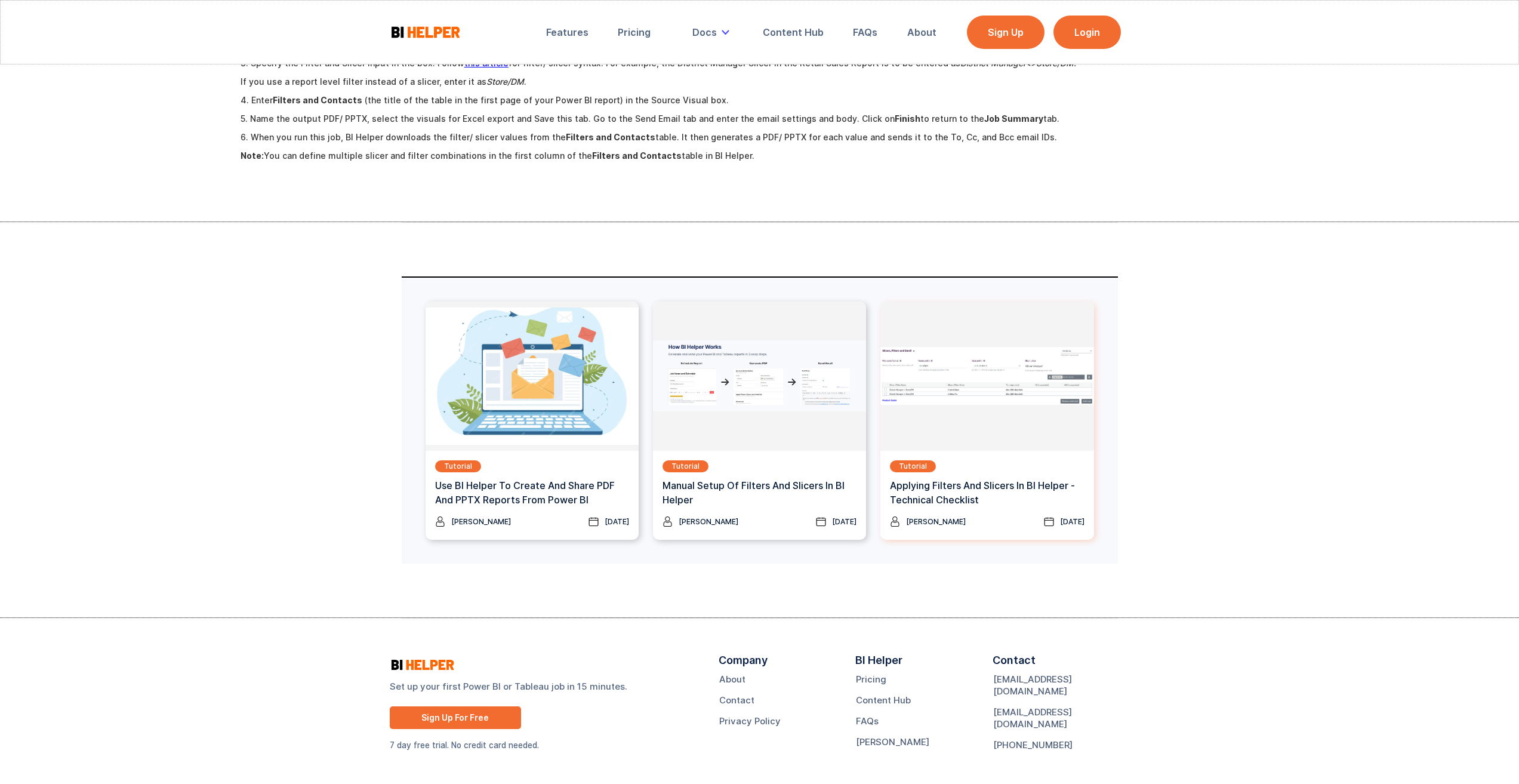
click at [1026, 478] on h3 "Applying Filters and Slicers in BI Helper - Technical Checklist" at bounding box center [987, 492] width 194 height 29
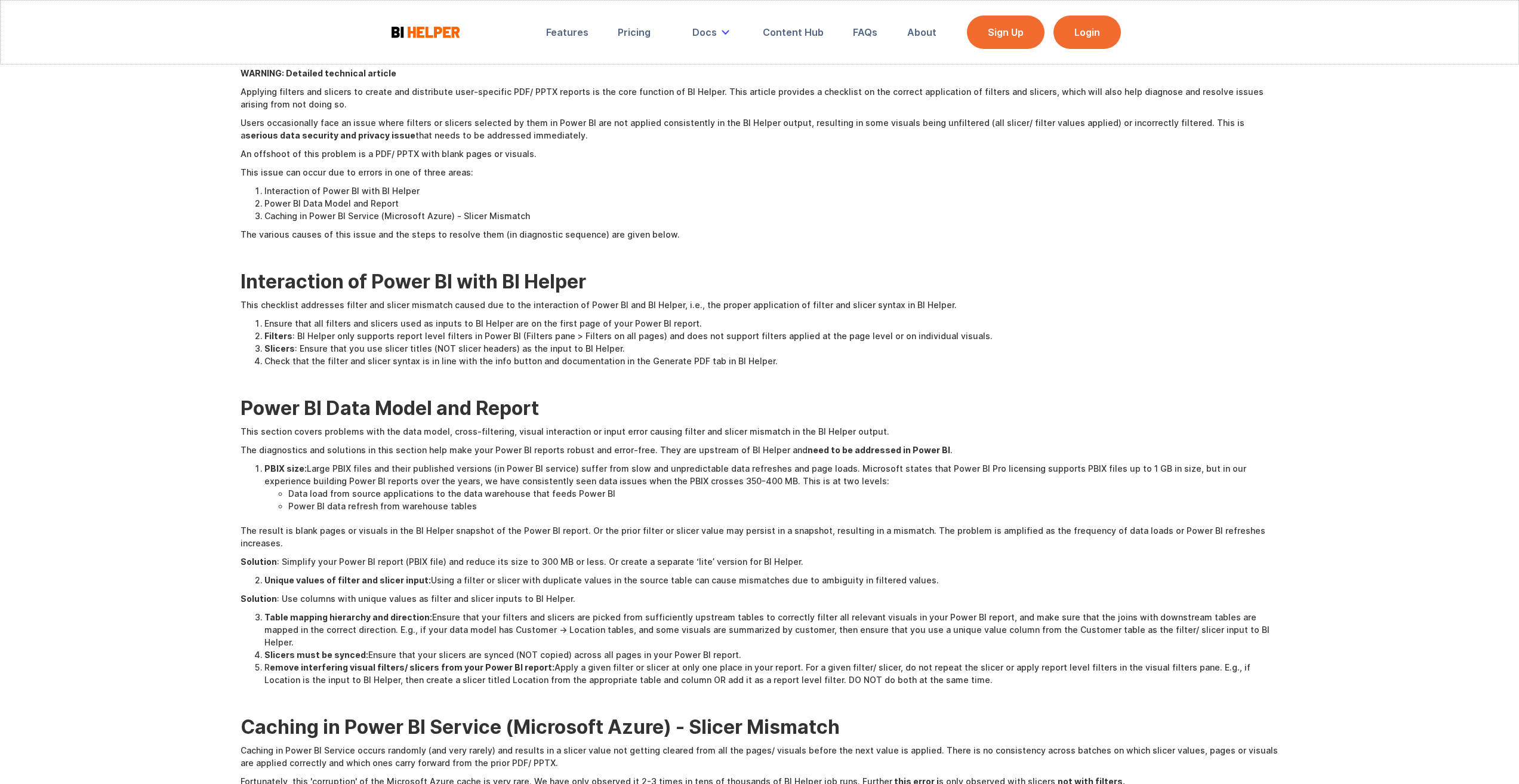
scroll to position [477, 0]
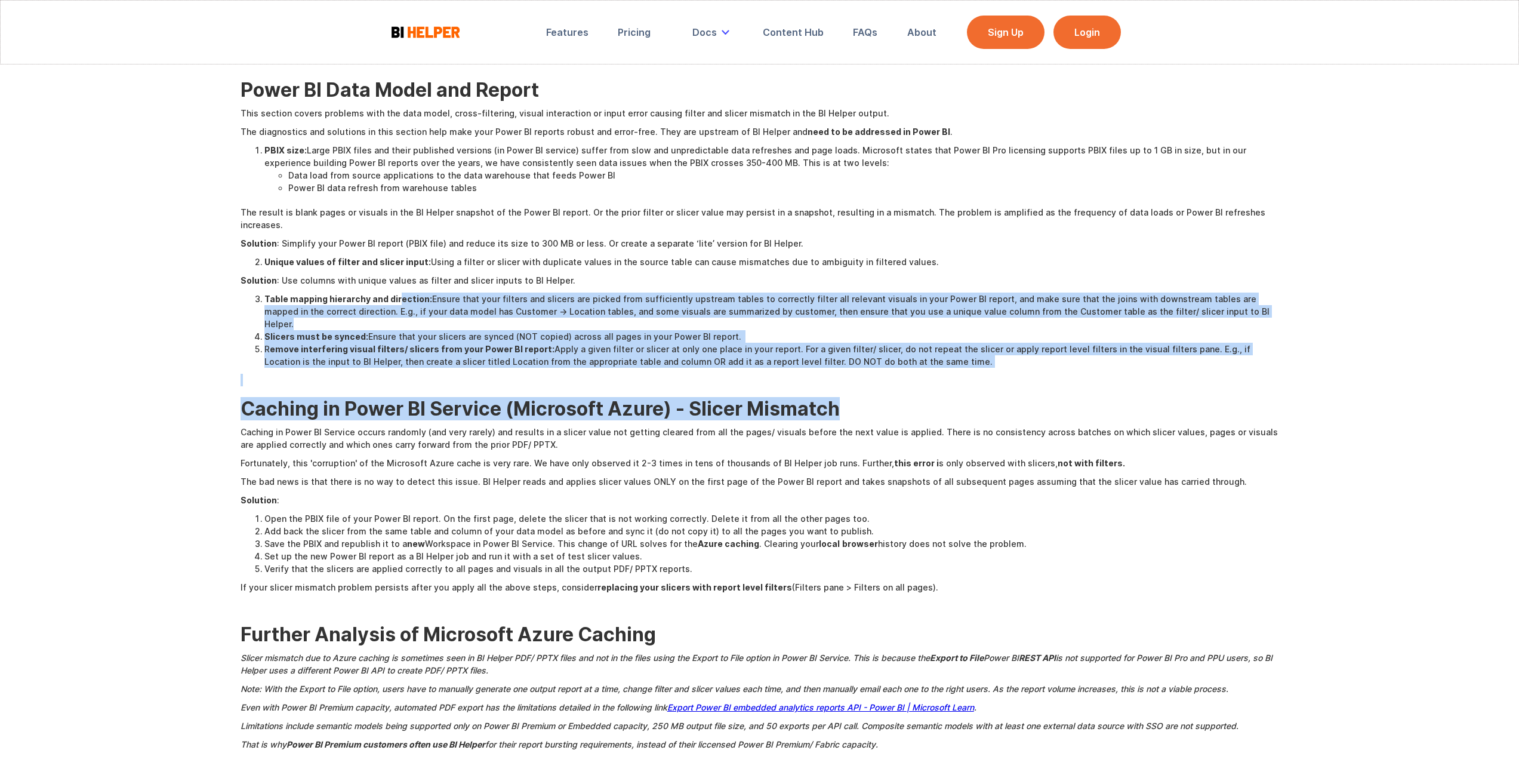
drag, startPoint x: 853, startPoint y: 357, endPoint x: 397, endPoint y: 289, distance: 461.0
click at [397, 289] on div "WARNING: Detailed technical article Applying filters and slicers to create and …" at bounding box center [759, 252] width 1038 height 1008
click at [397, 294] on strong "Table mapping hierarchy and direction:" at bounding box center [348, 299] width 168 height 10
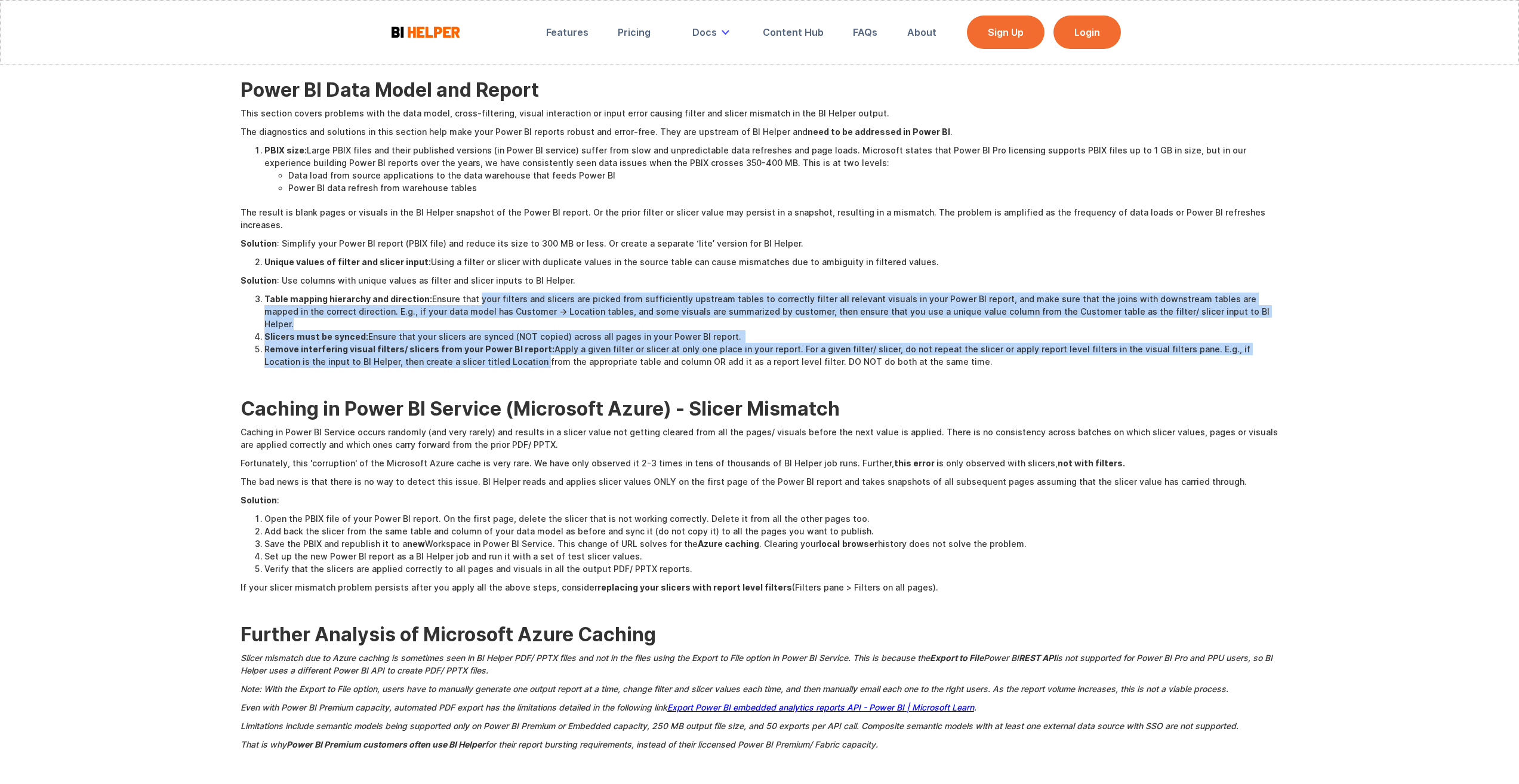
drag, startPoint x: 472, startPoint y: 289, endPoint x: 473, endPoint y: 331, distance: 42.0
click at [473, 331] on ol "Table mapping hierarchy and direction: Ensure that your filters and slicers are…" at bounding box center [759, 330] width 1038 height 75
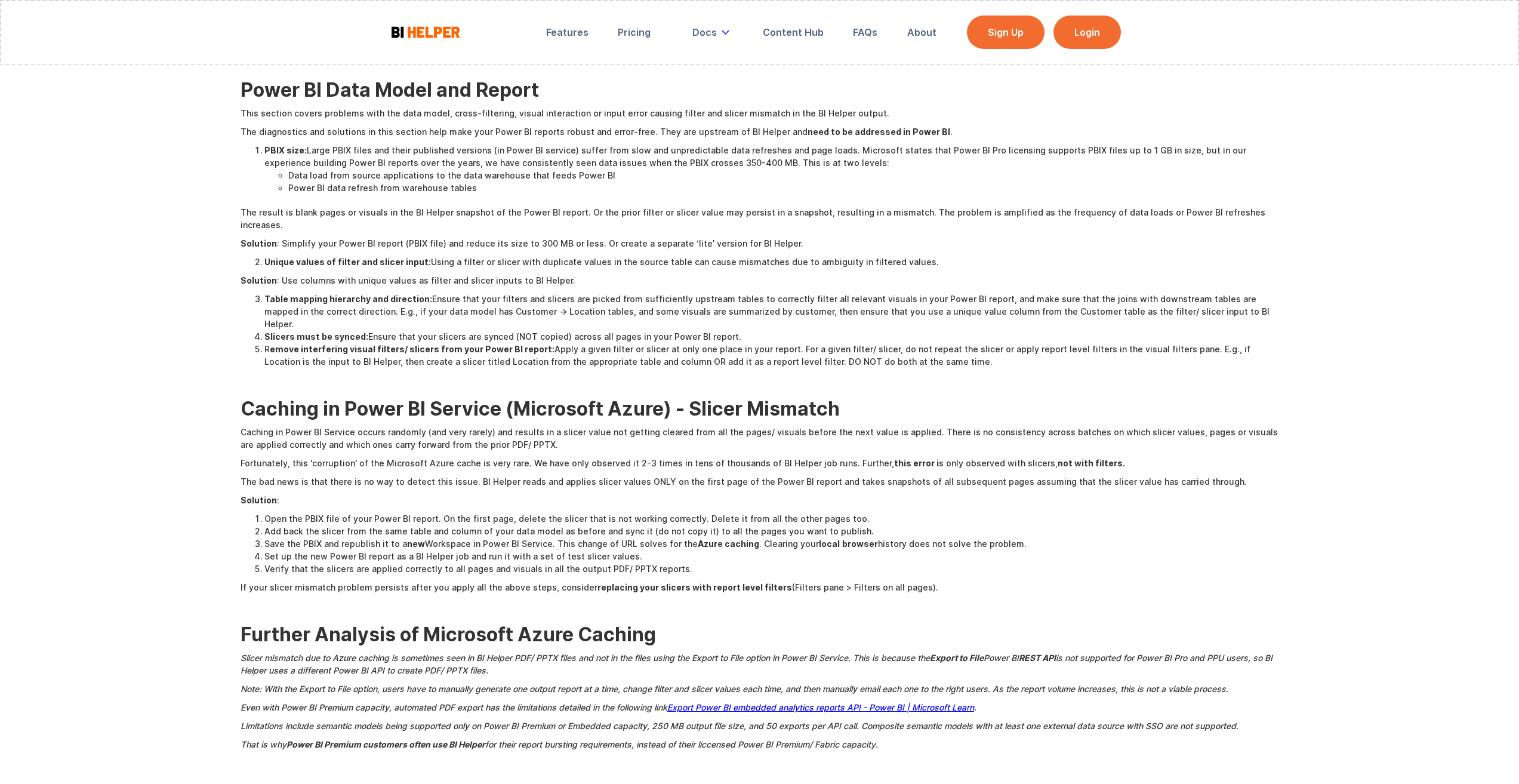
click at [580, 342] on li "R emove interfering visual filters/ slicers from your Power BI report: Apply a …" at bounding box center [772, 354] width 1015 height 25
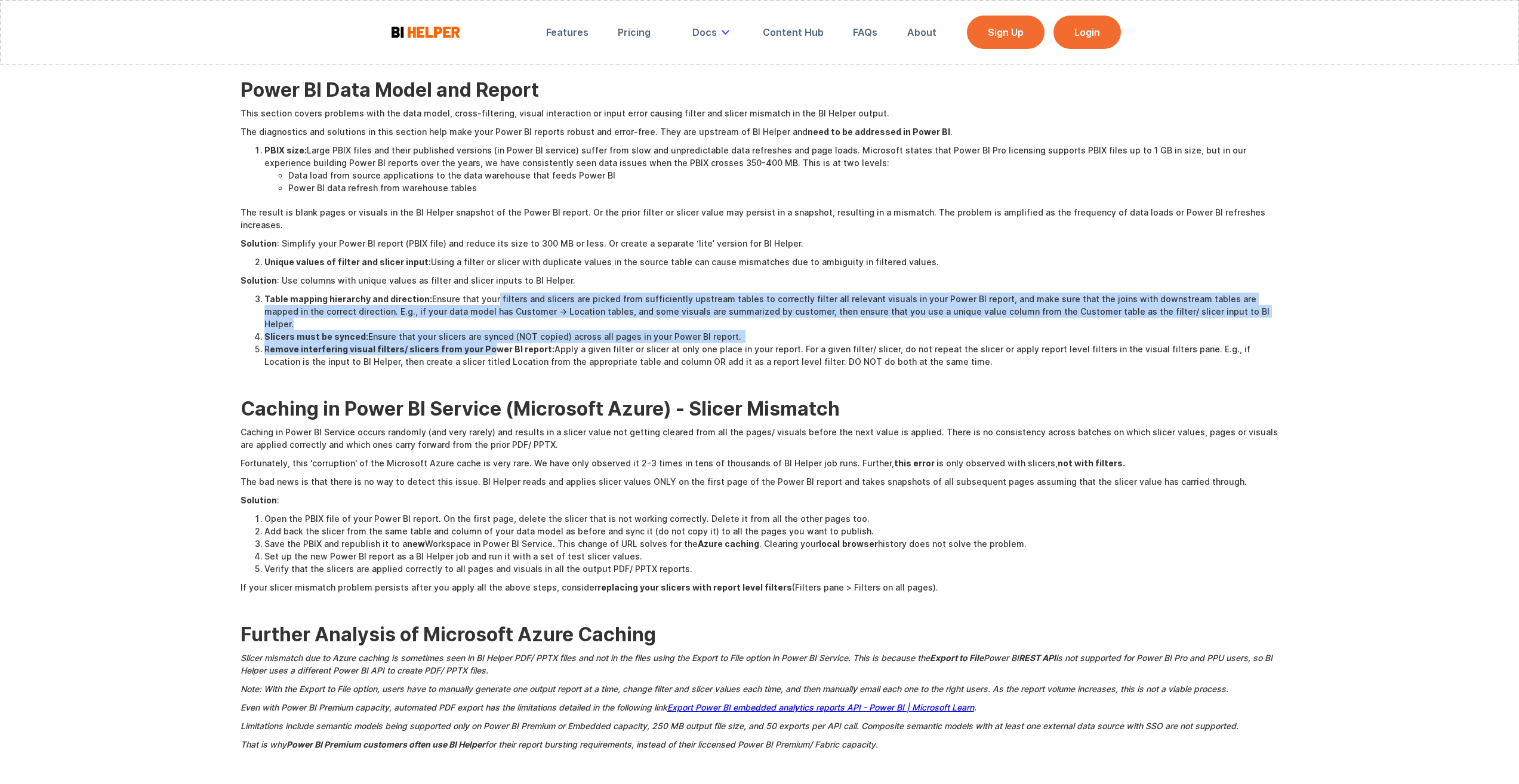
drag, startPoint x: 483, startPoint y: 328, endPoint x: 486, endPoint y: 276, distance: 52.1
click at [486, 276] on div "WARNING: Detailed technical article Applying filters and slicers to create and …" at bounding box center [759, 252] width 1038 height 1008
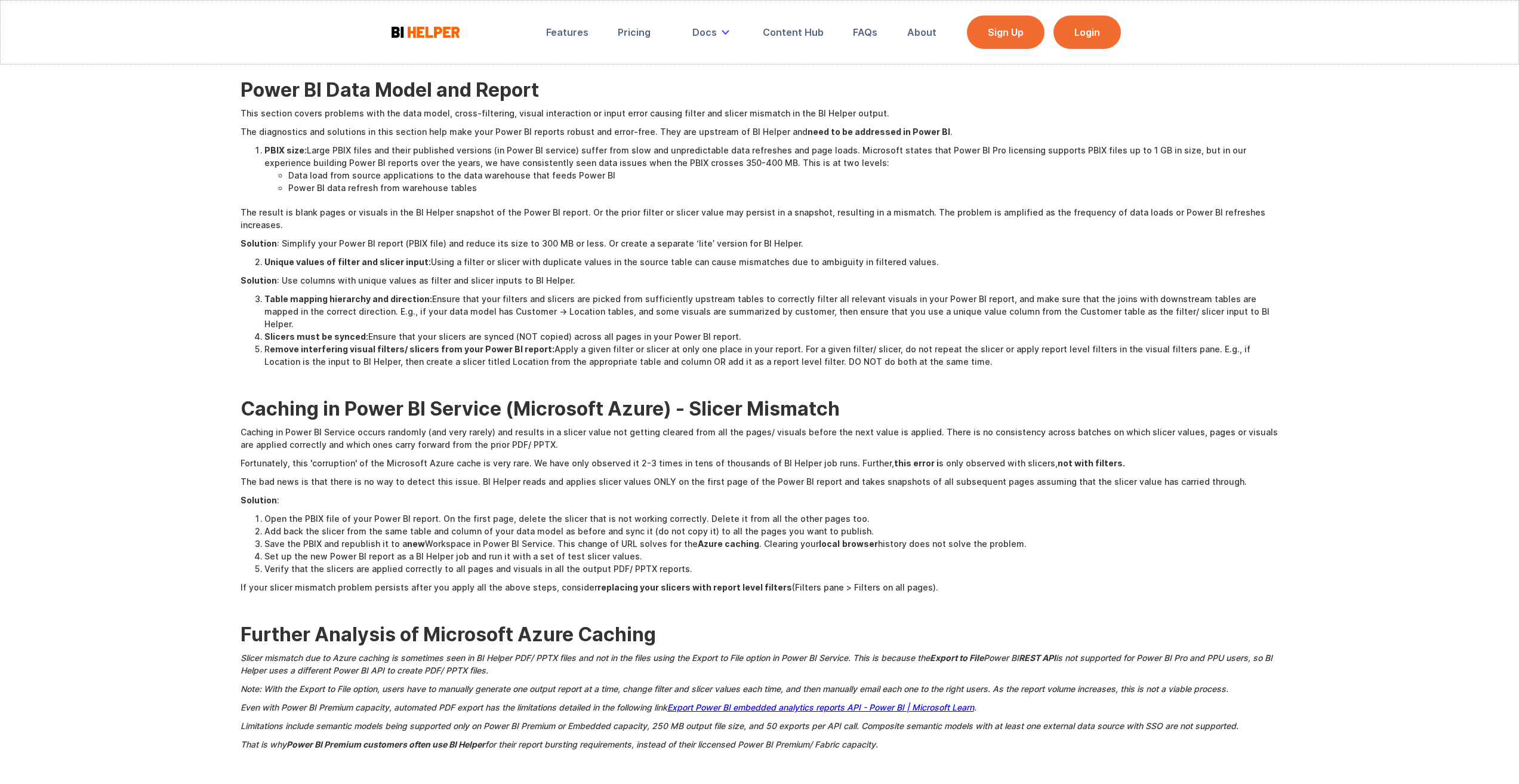
click at [558, 342] on li "R emove interfering visual filters/ slicers from your Power BI report: Apply a …" at bounding box center [772, 354] width 1015 height 25
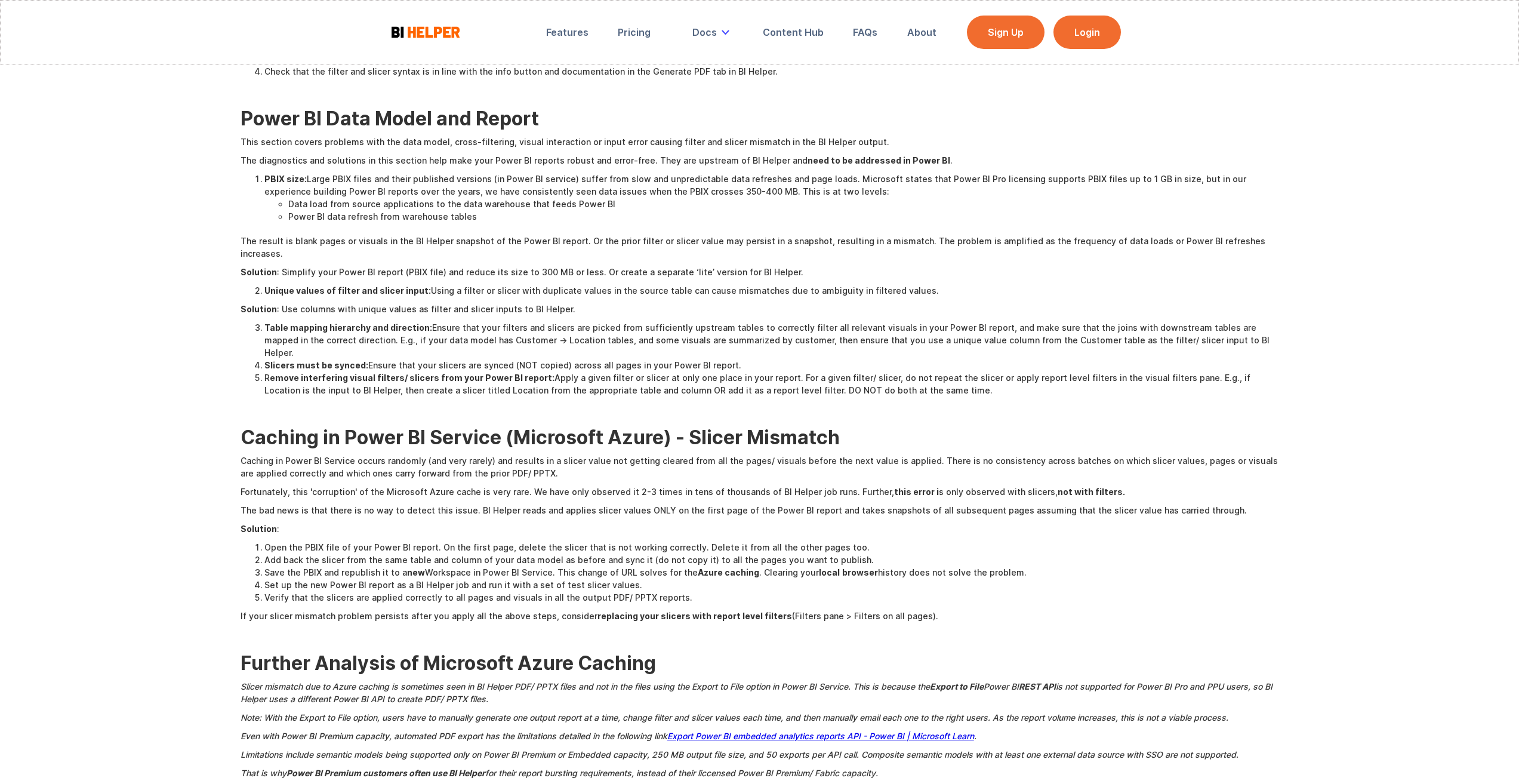
scroll to position [290, 0]
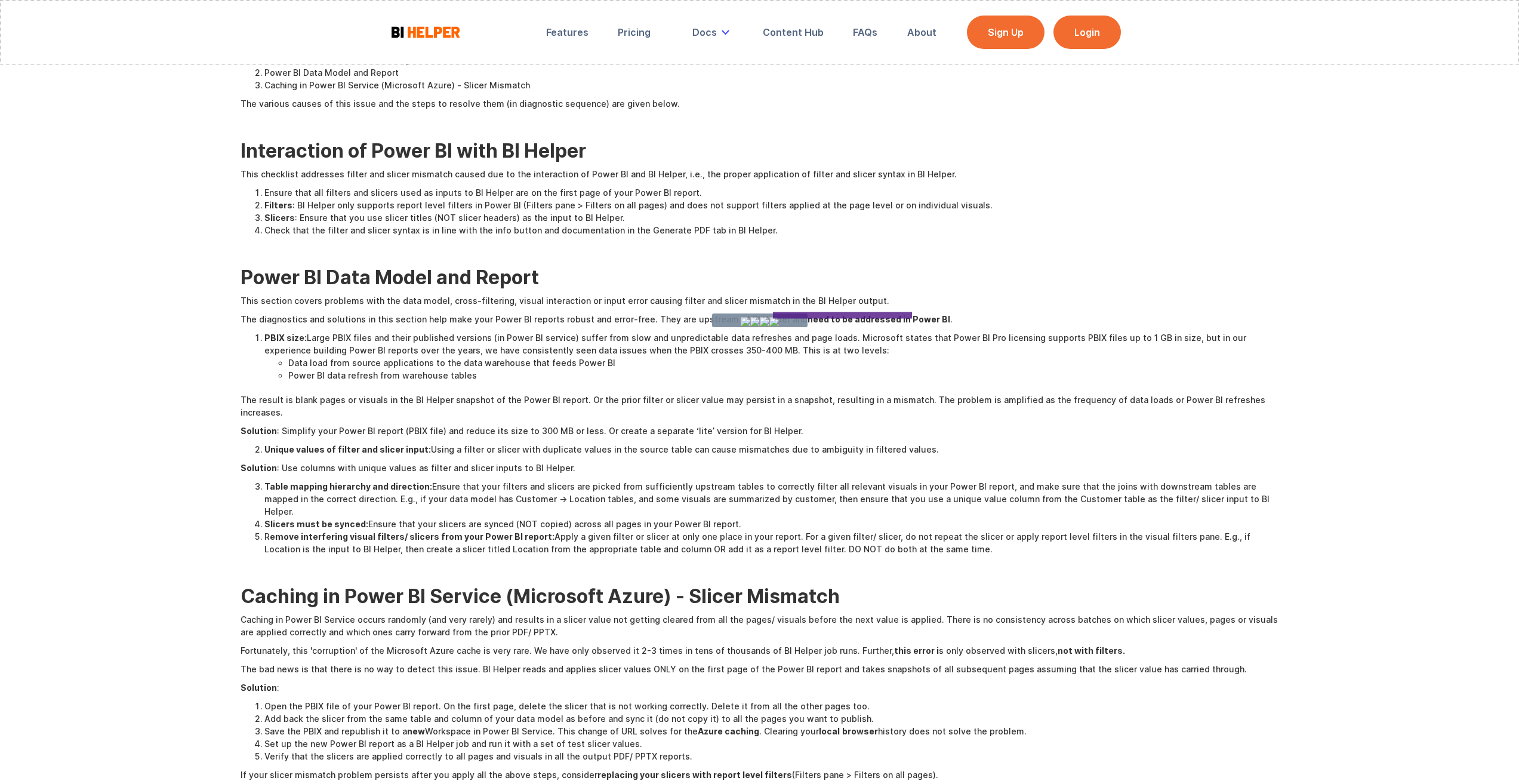
drag, startPoint x: 925, startPoint y: 315, endPoint x: 704, endPoint y: 407, distance: 239.4
drag, startPoint x: 916, startPoint y: 332, endPoint x: 673, endPoint y: 445, distance: 268.0
drag, startPoint x: 814, startPoint y: 636, endPoint x: 720, endPoint y: 718, distance: 124.7
drag, startPoint x: 788, startPoint y: 667, endPoint x: 673, endPoint y: 724, distance: 128.4
click at [774, 654] on div "WARNING: Detailed technical article Applying filters and slicers to create and …" at bounding box center [759, 440] width 1038 height 1008
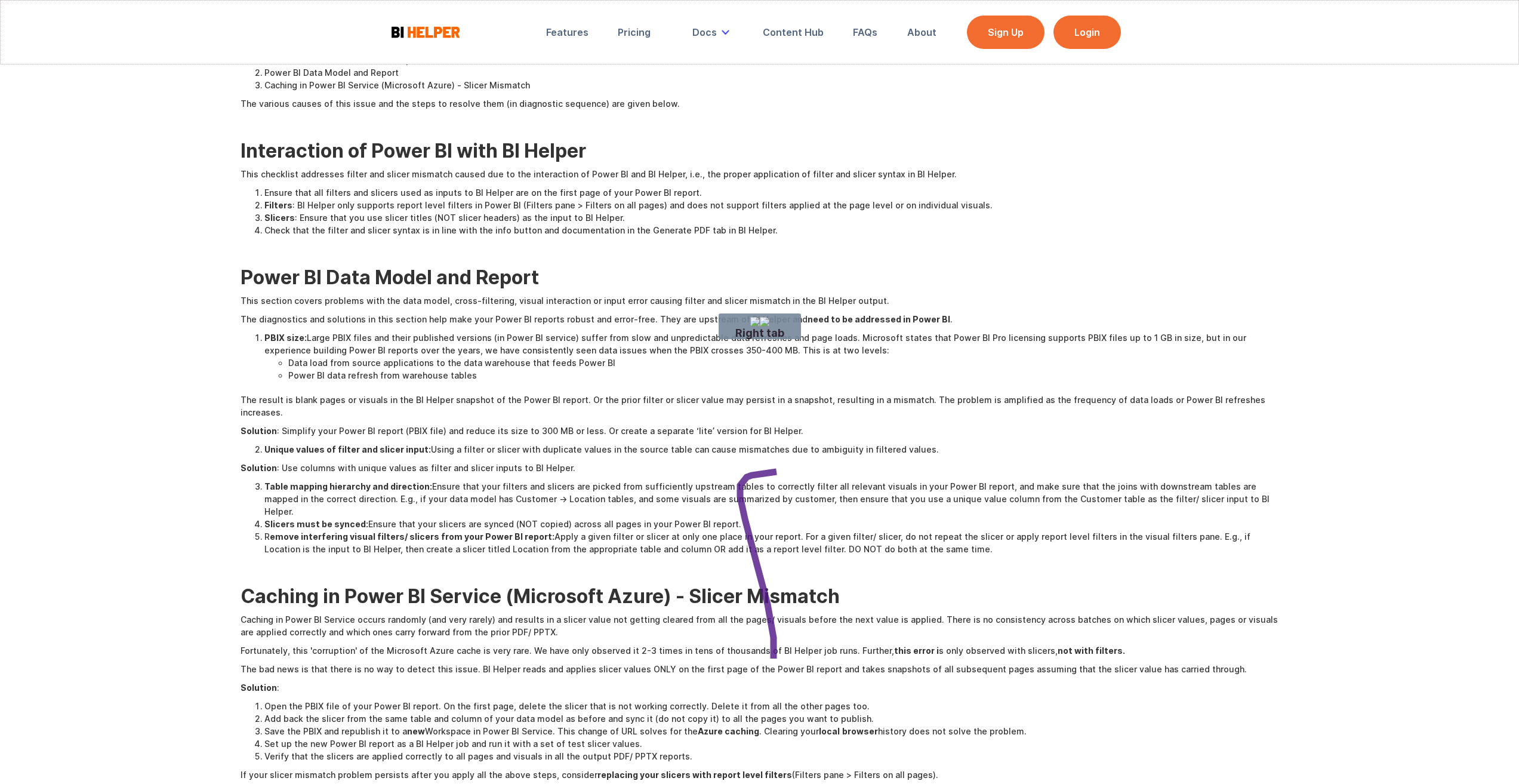
drag, startPoint x: 774, startPoint y: 667, endPoint x: 1014, endPoint y: 474, distance: 308.0
drag, startPoint x: 558, startPoint y: 491, endPoint x: 716, endPoint y: 374, distance: 196.6
drag, startPoint x: 575, startPoint y: 505, endPoint x: 403, endPoint y: 330, distance: 245.4
